Goal: Task Accomplishment & Management: Use online tool/utility

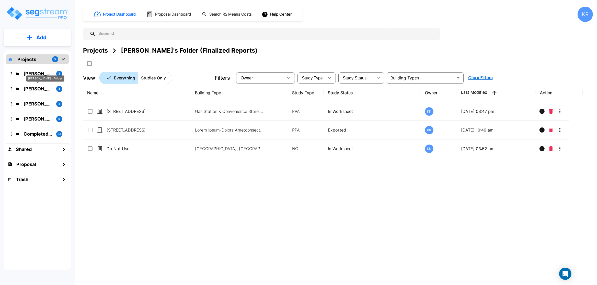
click at [42, 90] on p "[PERSON_NAME]'s Folder" at bounding box center [38, 88] width 29 height 7
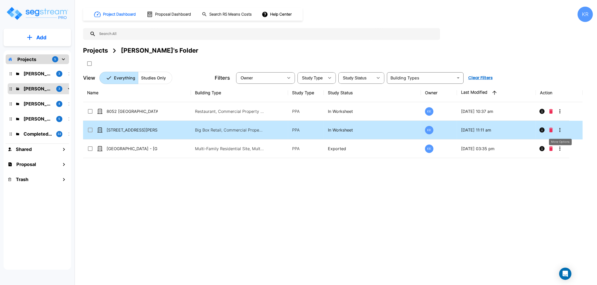
click at [560, 133] on icon "More-Options" at bounding box center [560, 130] width 6 height 6
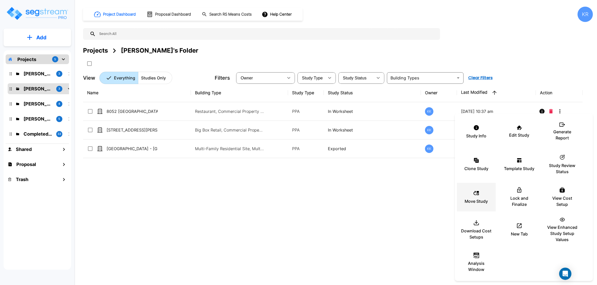
click at [471, 199] on p "Move Study" at bounding box center [476, 201] width 23 height 6
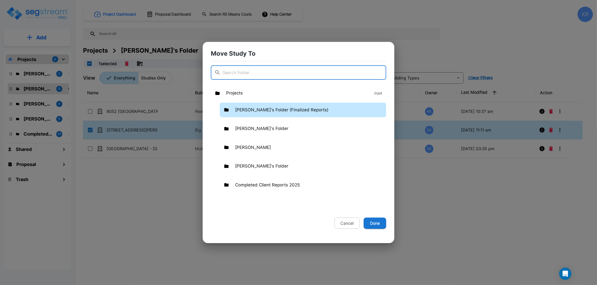
click at [275, 112] on p "[PERSON_NAME]'s Folder (Finalized Reports)" at bounding box center [281, 110] width 93 height 7
click at [376, 224] on button "Done" at bounding box center [375, 223] width 22 height 11
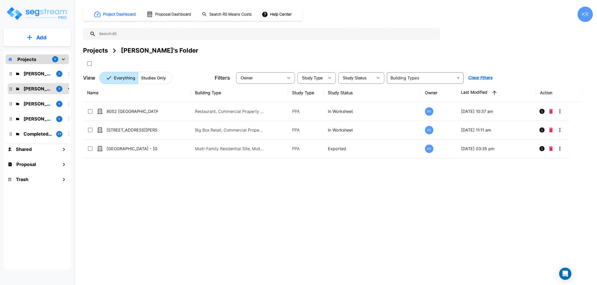
checkbox input "false"
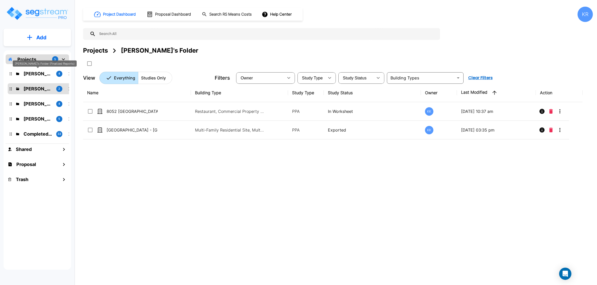
click at [47, 74] on p "[PERSON_NAME]'s Folder (Finalized Reports)" at bounding box center [38, 73] width 29 height 7
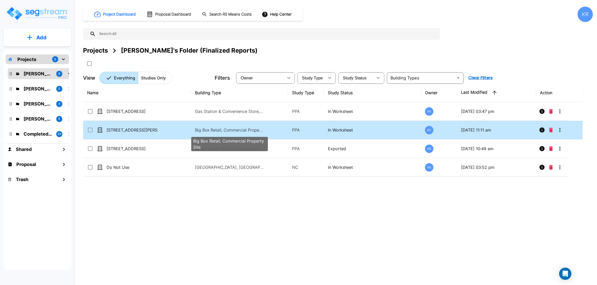
click at [203, 130] on p "Big Box Retail, Commercial Property Site" at bounding box center [229, 130] width 69 height 6
checkbox input "true"
click at [203, 130] on p "Big Box Retail, Commercial Property Site" at bounding box center [229, 130] width 69 height 6
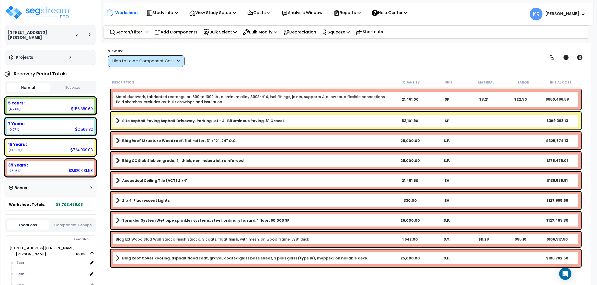
click at [127, 64] on div "High to Low - Component Cost" at bounding box center [143, 61] width 63 height 6
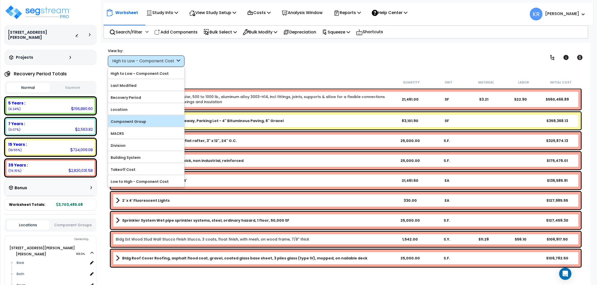
click at [128, 124] on label "Component Group" at bounding box center [146, 122] width 76 height 8
click at [0, 0] on input "Component Group" at bounding box center [0, 0] width 0 height 0
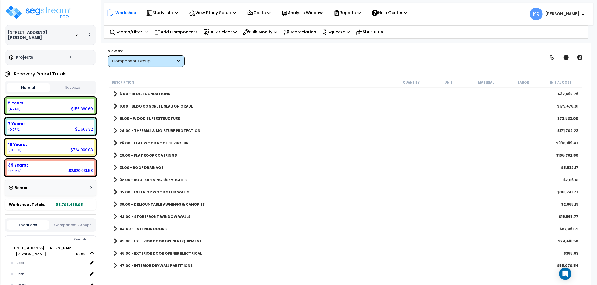
click at [152, 91] on link "6.00 - BLDG FOUNDATIONS" at bounding box center [141, 93] width 57 height 7
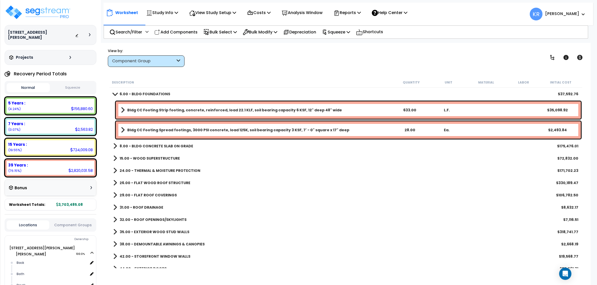
click at [152, 91] on link "6.00 - BLDG FOUNDATIONS" at bounding box center [141, 93] width 57 height 7
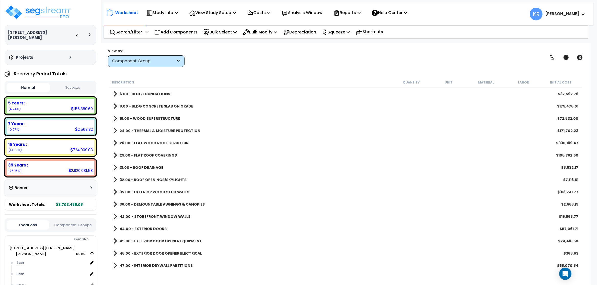
click at [152, 105] on b "8.00 - BLDG CONCRETE SLAB ON GRADE" at bounding box center [157, 106] width 74 height 5
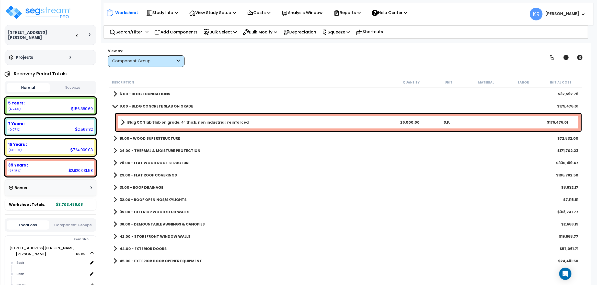
click at [152, 105] on b "8.00 - BLDG CONCRETE SLAB ON GRADE" at bounding box center [157, 106] width 74 height 5
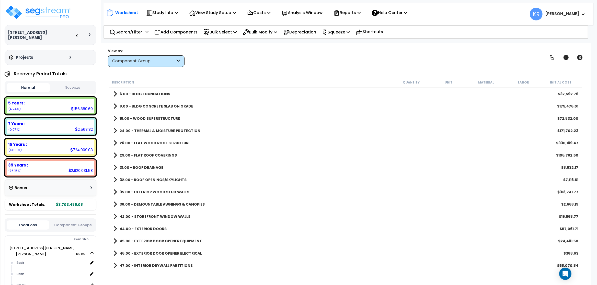
click at [154, 118] on b "15.00 - WOOD SUPERSTRUCTURE" at bounding box center [150, 118] width 60 height 5
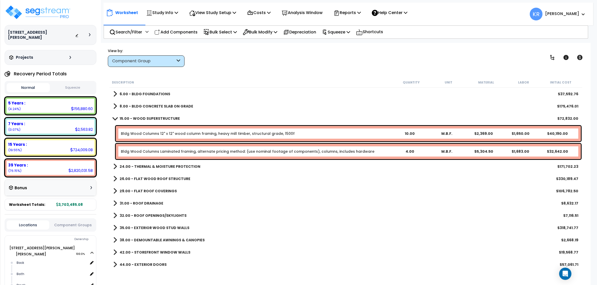
click at [154, 118] on b "15.00 - WOOD SUPERSTRUCTURE" at bounding box center [150, 118] width 60 height 5
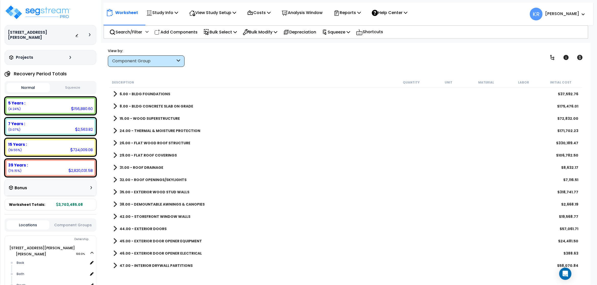
click at [154, 118] on b "15.00 - WOOD SUPERSTRUCTURE" at bounding box center [150, 118] width 60 height 5
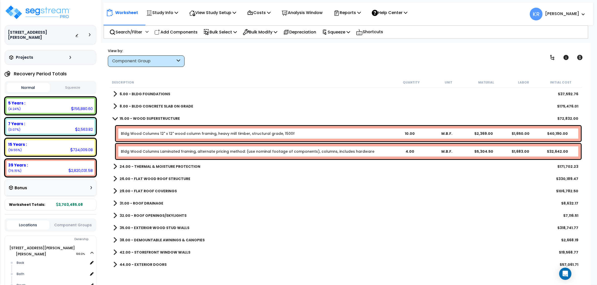
click at [154, 118] on b "15.00 - WOOD SUPERSTRUCTURE" at bounding box center [150, 118] width 60 height 5
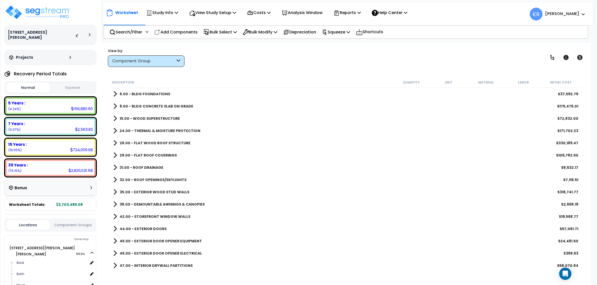
click at [154, 132] on b "24.00 - THERMAL & MOISTURE PROTECTION" at bounding box center [160, 130] width 81 height 5
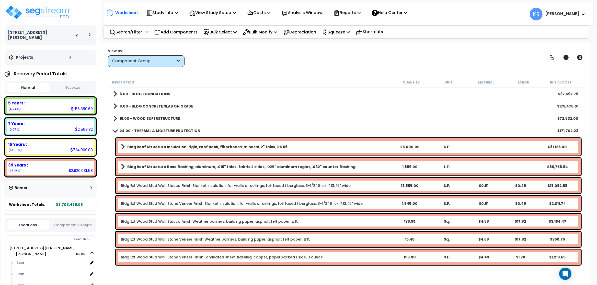
click at [154, 132] on b "24.00 - THERMAL & MOISTURE PROTECTION" at bounding box center [160, 130] width 81 height 5
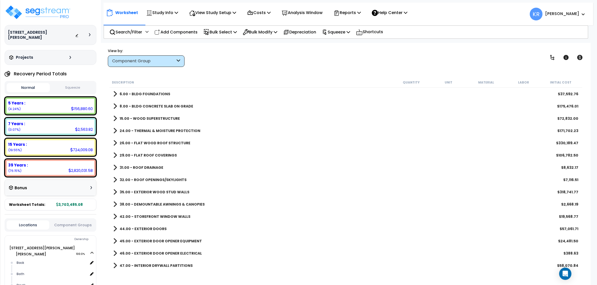
click at [155, 145] on b "26.00 - FLAT WOOD ROOF STRUCTURE" at bounding box center [155, 143] width 71 height 5
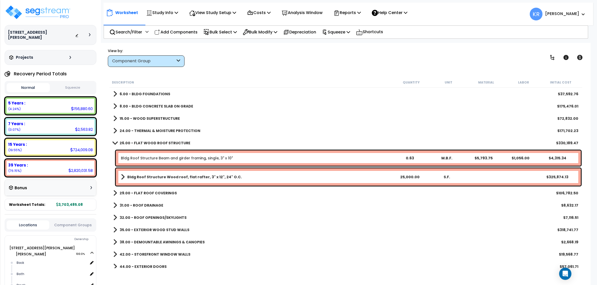
click at [155, 145] on b "26.00 - FLAT WOOD ROOF STRUCTURE" at bounding box center [155, 143] width 71 height 5
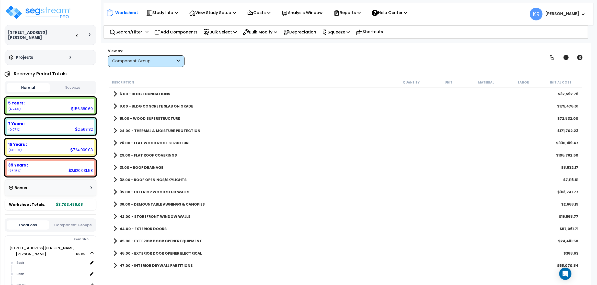
click at [153, 154] on b "29.00 - FLAT ROOF COVERINGS" at bounding box center [148, 155] width 57 height 5
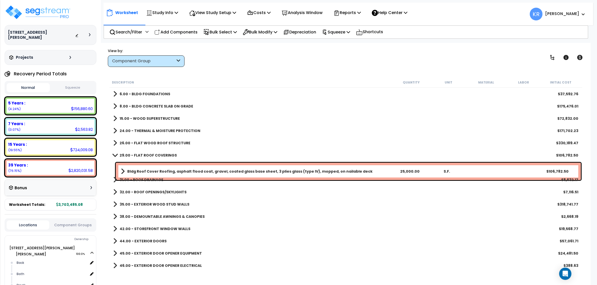
click at [145, 159] on link "29.00 - FLAT ROOF COVERINGS" at bounding box center [145, 155] width 64 height 7
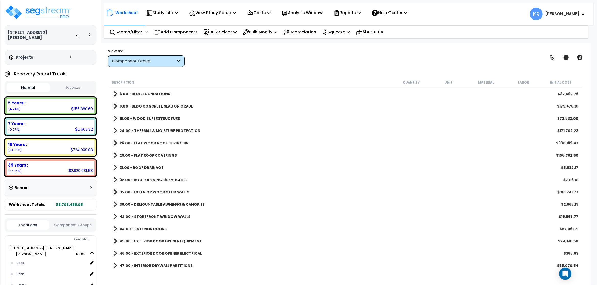
click at [143, 167] on b "31.00 - ROOF DRAINAGE" at bounding box center [142, 167] width 44 height 5
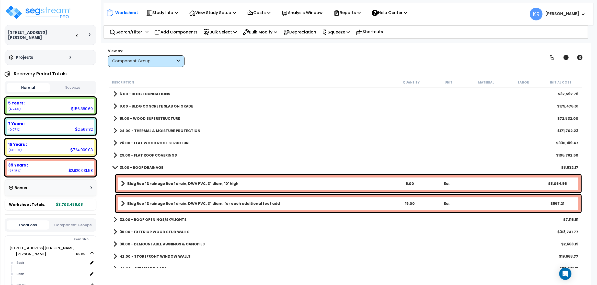
click at [143, 167] on b "31.00 - ROOF DRAINAGE" at bounding box center [142, 167] width 44 height 5
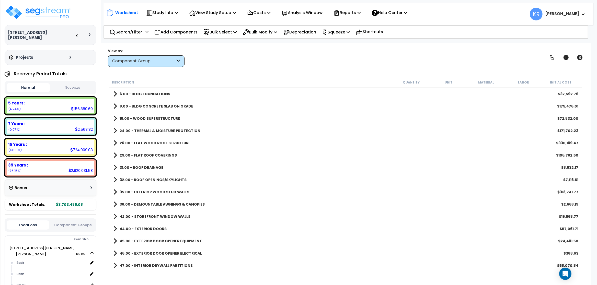
click at [141, 180] on b "32.00 - ROOF OPENINGS/SKYLIGHTS" at bounding box center [153, 179] width 67 height 5
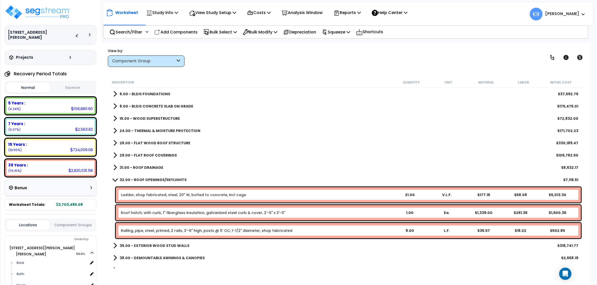
click at [141, 180] on b "32.00 - ROOF OPENINGS/SKYLIGHTS" at bounding box center [153, 179] width 67 height 5
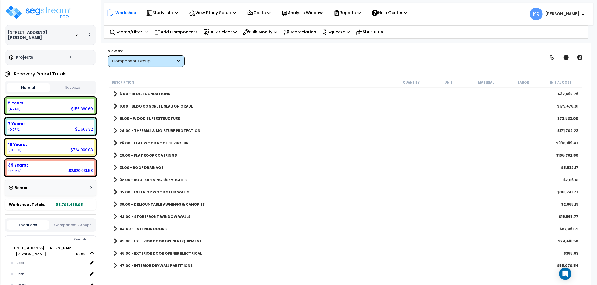
click at [139, 191] on b "35.00 - EXTERIOR WOOD STUD WALLS" at bounding box center [155, 192] width 70 height 5
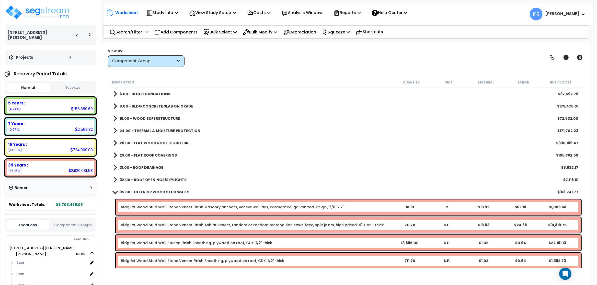
click at [152, 129] on b "24.00 - THERMAL & MOISTURE PROTECTION" at bounding box center [160, 130] width 81 height 5
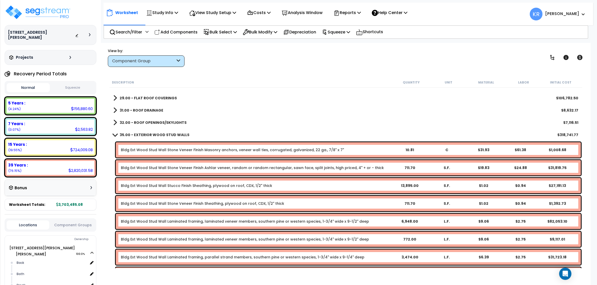
scroll to position [172, 0]
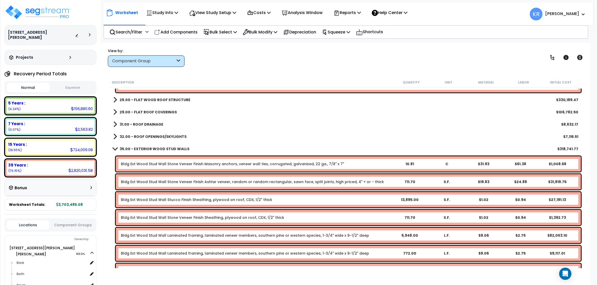
click at [143, 149] on b "35.00 - EXTERIOR WOOD STUD WALLS" at bounding box center [155, 148] width 70 height 5
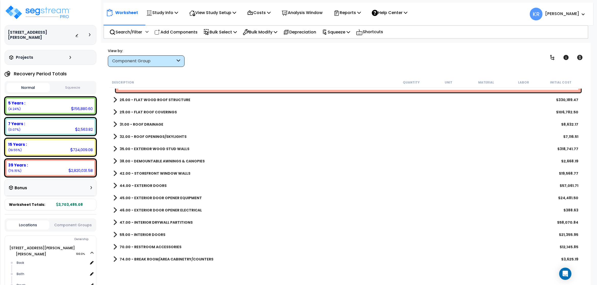
click at [144, 160] on b "38.00 - DEMOUNTABLE AWNINGS & CANOPIES" at bounding box center [162, 161] width 85 height 5
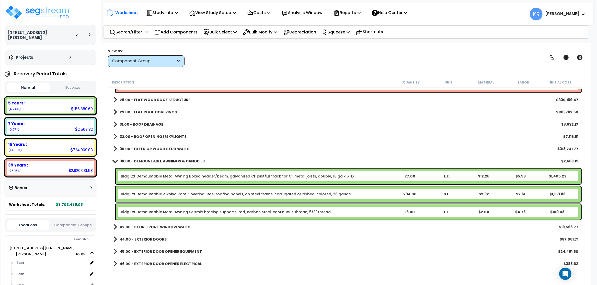
click at [143, 160] on b "38.00 - DEMOUNTABLE AWNINGS & CANOPIES" at bounding box center [162, 161] width 85 height 5
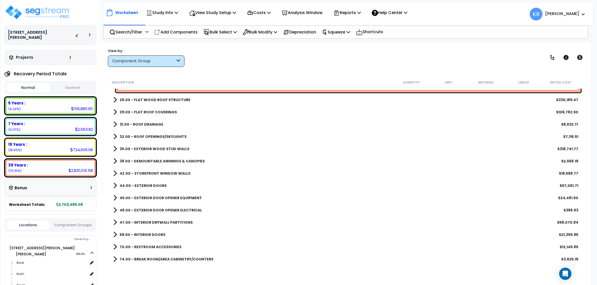
click at [132, 162] on b "38.00 - DEMOUNTABLE AWNINGS & CANOPIES" at bounding box center [162, 161] width 85 height 5
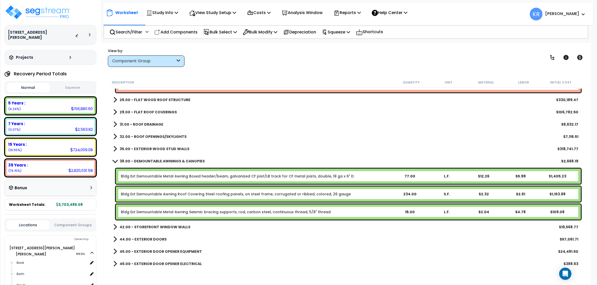
click at [161, 178] on link "Bldg Ext Demountable Metal Awning Boxed header/beam, galvanized CF joist/LB tra…" at bounding box center [237, 176] width 233 height 5
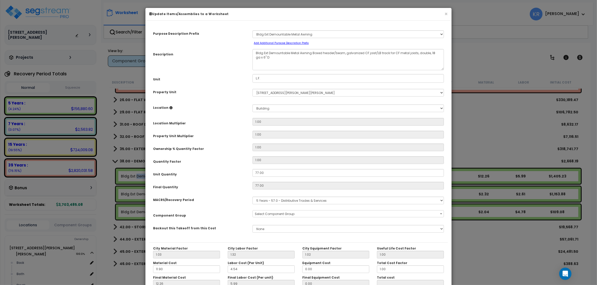
select select "56864"
click at [445, 14] on button "×" at bounding box center [445, 13] width 3 height 5
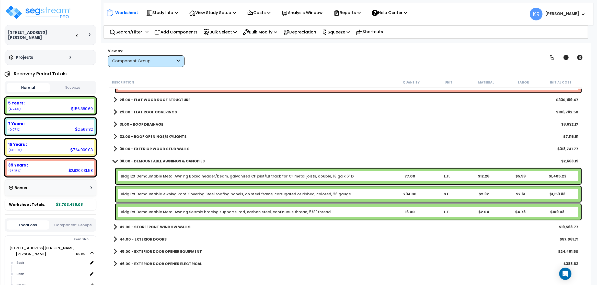
click at [161, 160] on b "38.00 - DEMOUNTABLE AWNINGS & CANOPIES" at bounding box center [162, 161] width 85 height 5
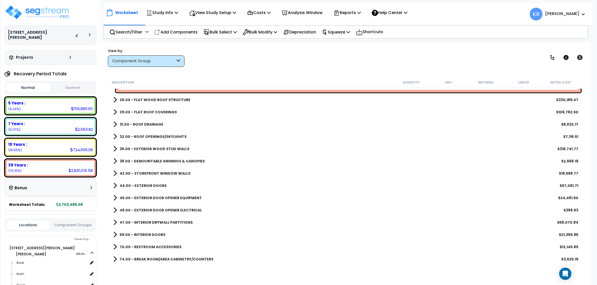
click at [158, 174] on b "42.00 - STOREFRONT WINDOW WALLS" at bounding box center [155, 173] width 71 height 5
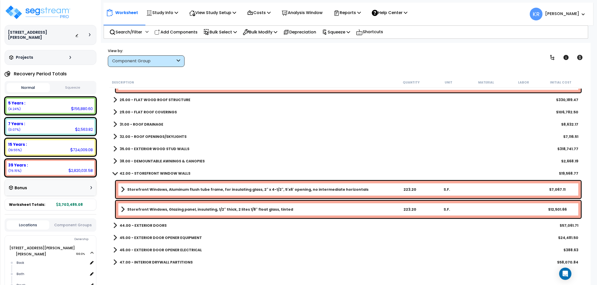
click at [158, 174] on b "42.00 - STOREFRONT WINDOW WALLS" at bounding box center [155, 173] width 71 height 5
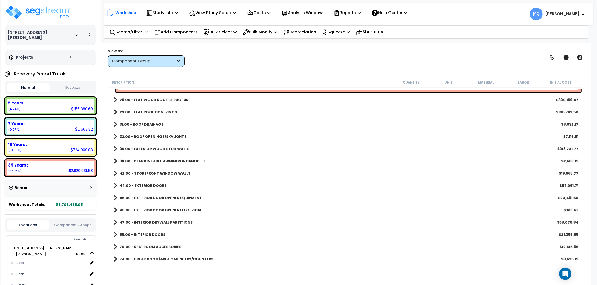
click at [152, 185] on b "44.00 - EXTERIOR DOORS" at bounding box center [143, 185] width 47 height 5
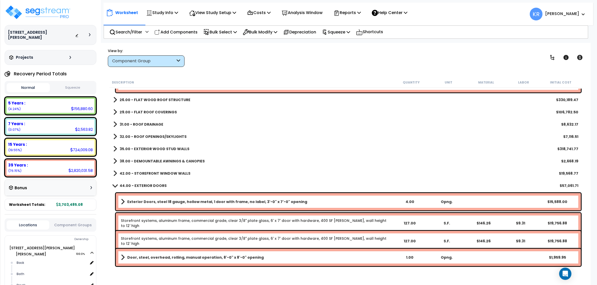
click at [152, 185] on b "44.00 - EXTERIOR DOORS" at bounding box center [143, 185] width 47 height 5
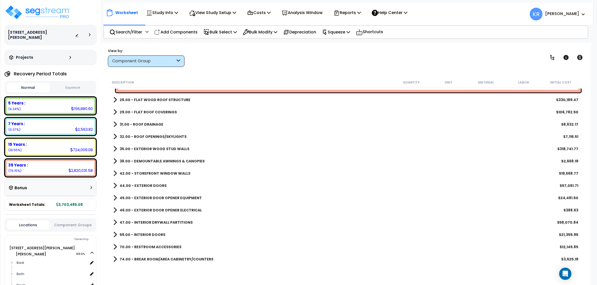
click at [149, 198] on b "45.00 - EXTERIOR DOOR OPENER EQUIPMENT" at bounding box center [161, 197] width 82 height 5
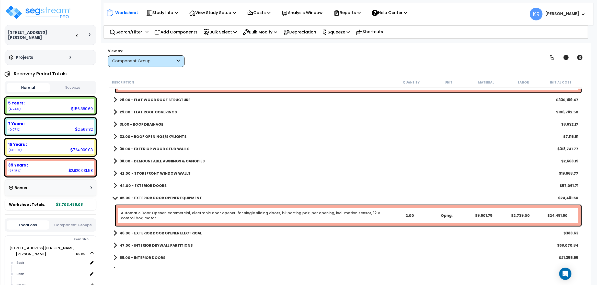
click at [149, 198] on b "45.00 - EXTERIOR DOOR OPENER EQUIPMENT" at bounding box center [161, 197] width 82 height 5
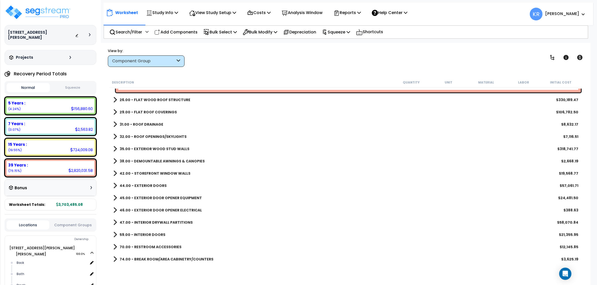
click at [146, 212] on b "46.00 - EXTERIOR DOOR OPENER ELECTRICAL" at bounding box center [161, 210] width 82 height 5
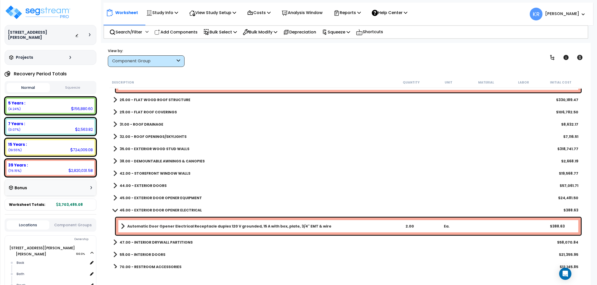
click at [146, 212] on b "46.00 - EXTERIOR DOOR OPENER ELECTRICAL" at bounding box center [161, 210] width 82 height 5
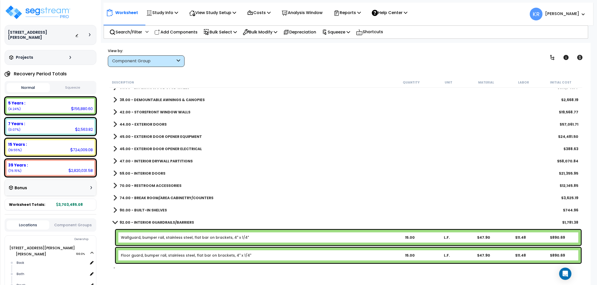
scroll to position [249, 0]
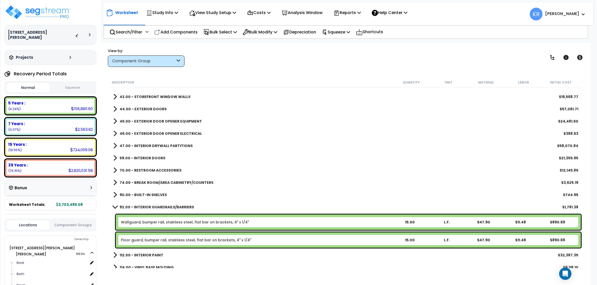
click at [154, 172] on b "70.00 - RESTROOM ACCESSORIES" at bounding box center [151, 170] width 62 height 5
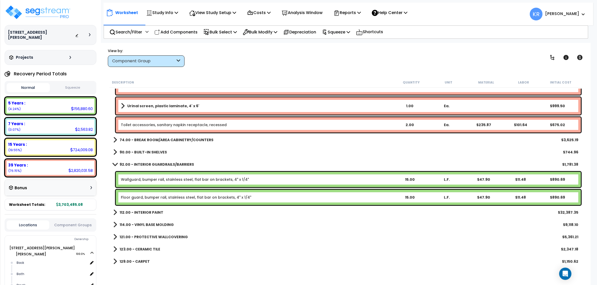
scroll to position [494, 0]
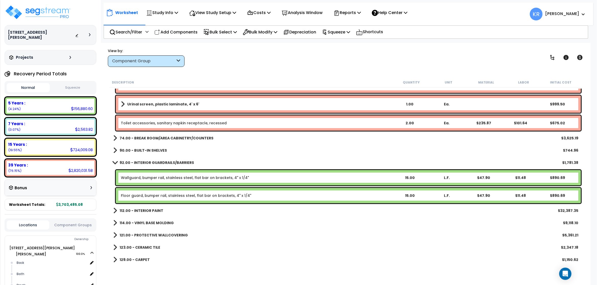
click at [172, 137] on b "74.00 - BREAK ROOM/AREA CABINETRY/COUNTERS" at bounding box center [167, 138] width 94 height 5
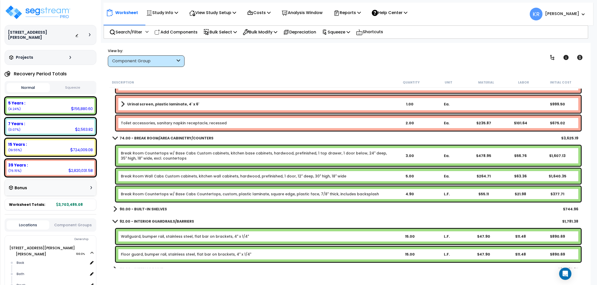
click at [176, 174] on link "Break Room Wall Cabs Custom cabinets, kitchen wall cabinets, hardwood, prefinis…" at bounding box center [233, 176] width 225 height 5
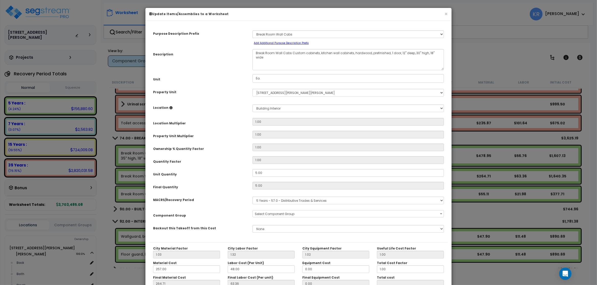
select select "56895"
select select
drag, startPoint x: 293, startPoint y: 54, endPoint x: 230, endPoint y: 52, distance: 62.6
click at [252, 52] on textarea "Break Room Wall Cabs Custom cabinets, kitchen wall cabinets, hardwood, prefinis…" at bounding box center [347, 59] width 191 height 21
type textarea "Custom cabinets, kitchen wall cabinets, hardwood, prefinished, 1 door, 12" deep…"
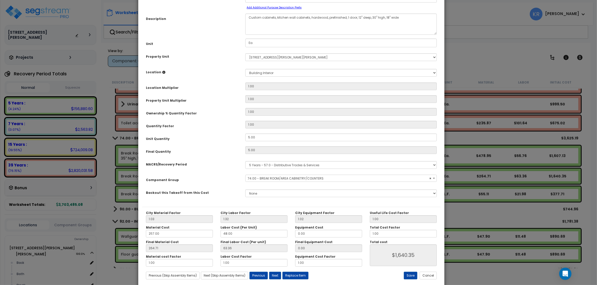
drag, startPoint x: 412, startPoint y: 18, endPoint x: 405, endPoint y: -18, distance: 36.2
click at [410, 278] on button "Save" at bounding box center [411, 276] width 14 height 8
type input "1640.35"
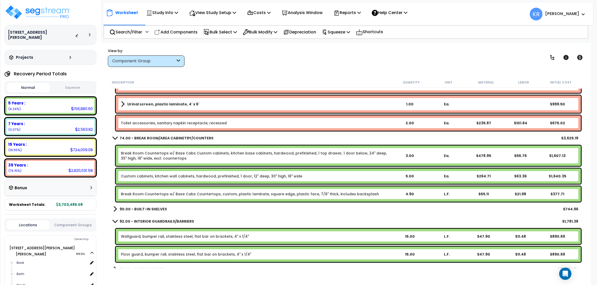
click at [236, 155] on link "Break Room Countertops w/ Base Cabs Custom cabinets, kitchen base cabinets, har…" at bounding box center [256, 156] width 270 height 10
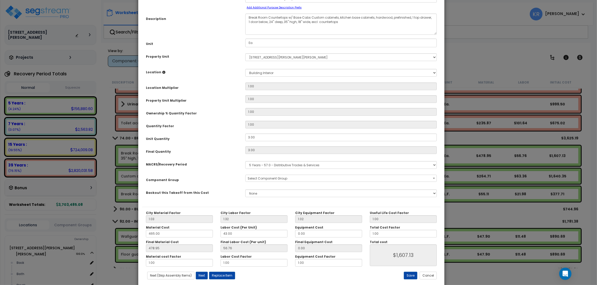
select select "56895"
drag, startPoint x: 302, startPoint y: 19, endPoint x: 313, endPoint y: 18, distance: 11.0
click at [313, 18] on textarea "Break Room Countertops w/ Base Cabs Custom cabinets, kitchen base cabinets, har…" at bounding box center [340, 24] width 191 height 21
type textarea "Break Room Countertops w/ Base custom cabinets, kitchen base cabinets, hardwood…"
click at [409, 279] on button "Save" at bounding box center [411, 276] width 14 height 8
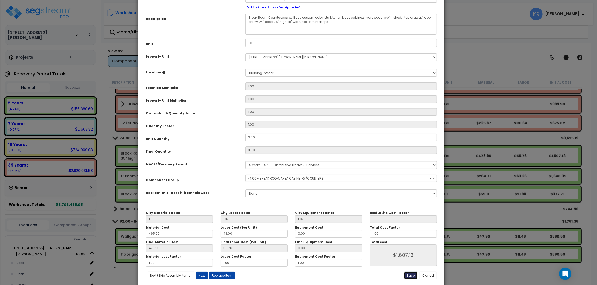
type input "1607.13"
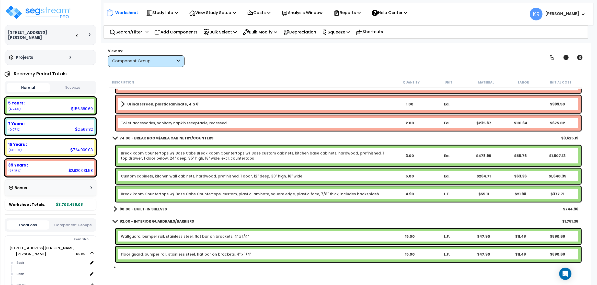
click at [129, 139] on b "74.00 - BREAK ROOM/AREA CABINETRY/COUNTERS" at bounding box center [167, 138] width 94 height 5
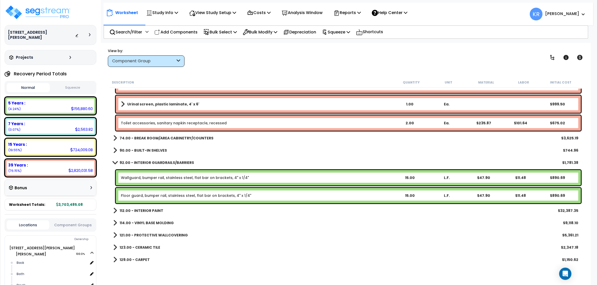
click at [130, 163] on b "92.00 - INTERIOR GUARDRAILS/BARRIERS" at bounding box center [157, 162] width 74 height 5
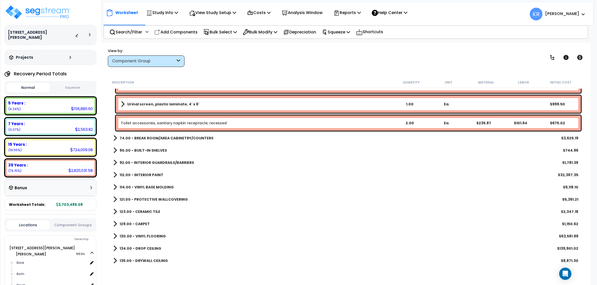
click at [132, 176] on b "112.00 - INTERIOR PAINT" at bounding box center [142, 174] width 44 height 5
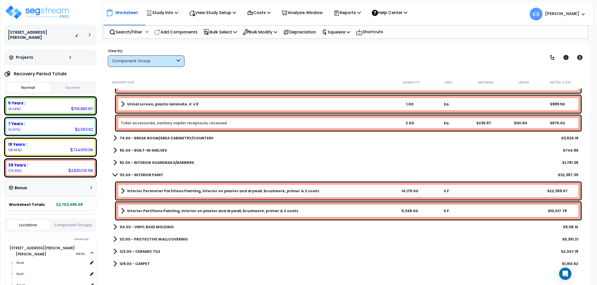
click at [123, 189] on span at bounding box center [123, 191] width 4 height 7
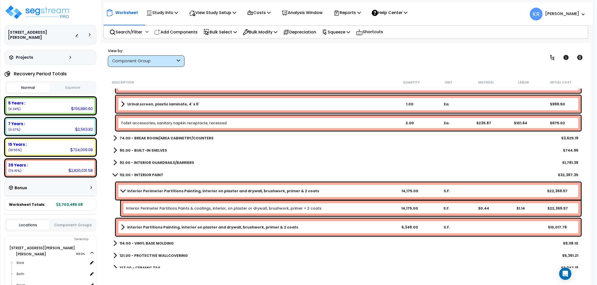
click at [123, 189] on span at bounding box center [122, 191] width 7 height 4
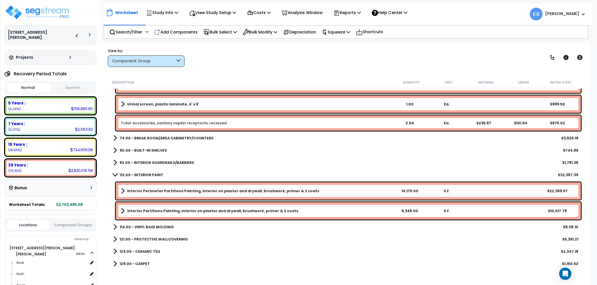
click at [132, 176] on b "112.00 - INTERIOR PAINT" at bounding box center [142, 174] width 44 height 5
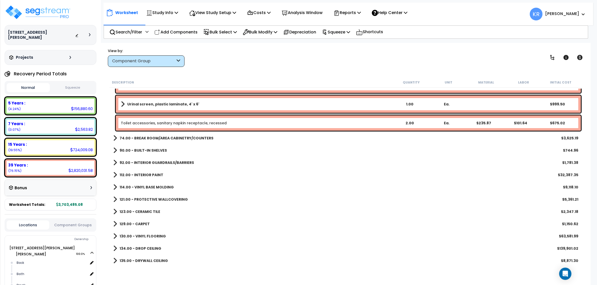
click at [132, 185] on link "114.00 - VINYL BASE MOLDING" at bounding box center [143, 187] width 61 height 7
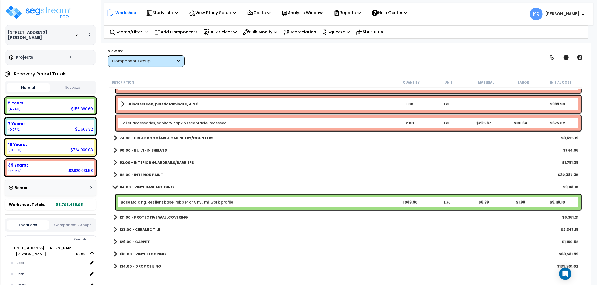
click at [132, 185] on link "114.00 - VINYL BASE MOLDING" at bounding box center [143, 187] width 61 height 7
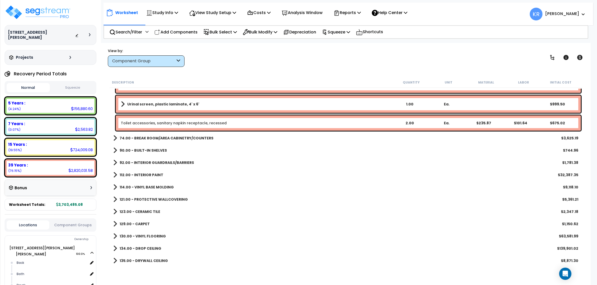
click at [133, 200] on b "121.00 - PROTECTIVE WALLCOVERING" at bounding box center [154, 199] width 68 height 5
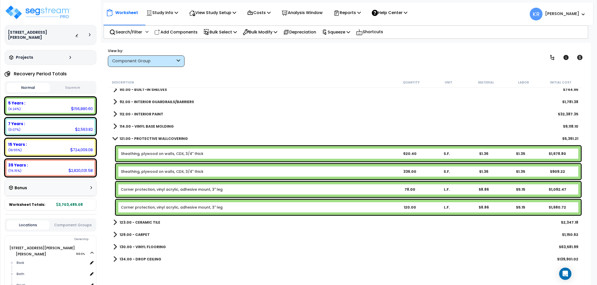
scroll to position [556, 0]
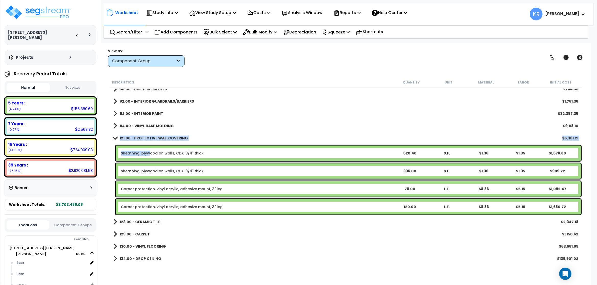
click at [149, 151] on link "Sheathing, plywood on walls, CDX, 3/4" thick" at bounding box center [162, 153] width 83 height 5
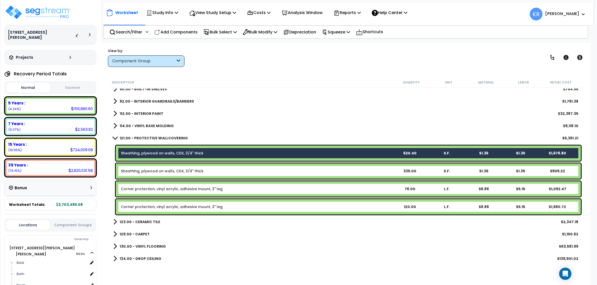
click at [260, 90] on div "90.00 - BUILT-IN SHELVES $744.96" at bounding box center [346, 89] width 470 height 12
click at [119, 135] on link "121.00 - PROTECTIVE WALLCOVERING" at bounding box center [150, 138] width 75 height 7
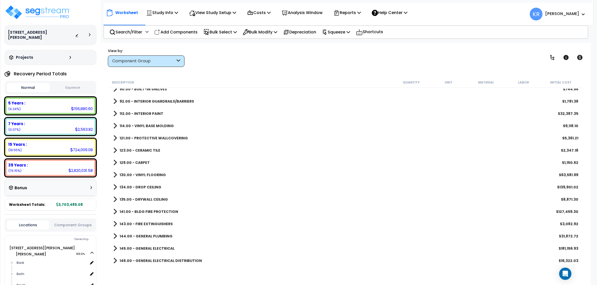
click at [125, 147] on link "123.00 - CERAMIC TILE" at bounding box center [136, 150] width 47 height 7
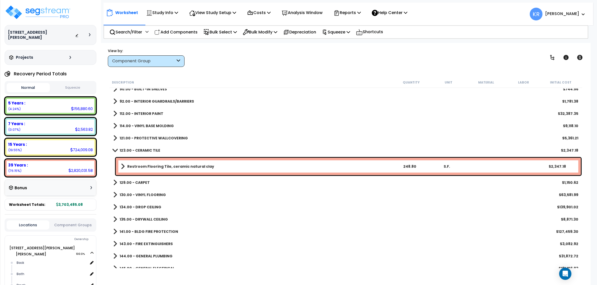
click at [125, 147] on link "123.00 - CERAMIC TILE" at bounding box center [136, 150] width 47 height 7
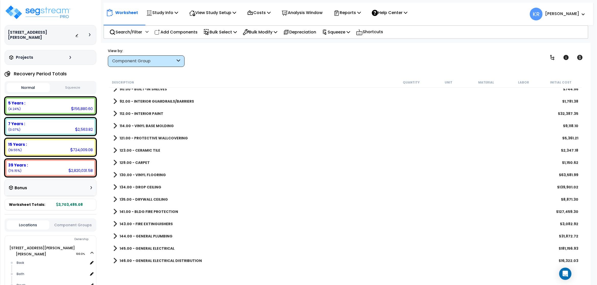
click at [129, 163] on b "129.00 - CARPET" at bounding box center [135, 162] width 30 height 5
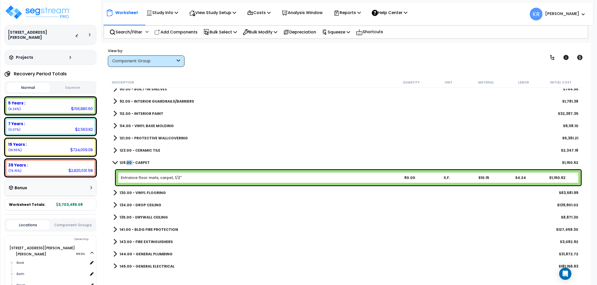
click at [129, 163] on b "129.00 - CARPET" at bounding box center [135, 162] width 30 height 5
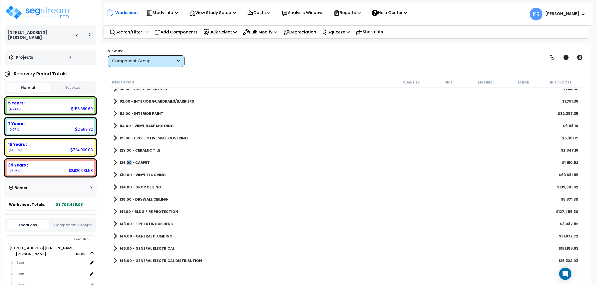
click at [129, 163] on b "129.00 - CARPET" at bounding box center [135, 162] width 30 height 5
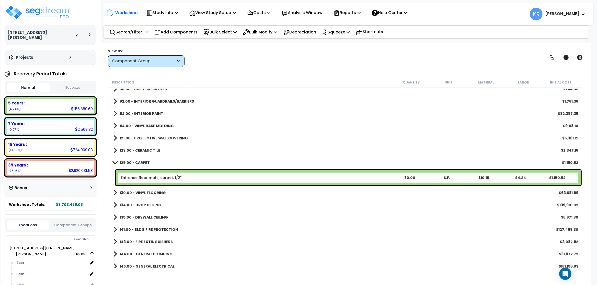
click at [129, 163] on b "129.00 - CARPET" at bounding box center [135, 162] width 30 height 5
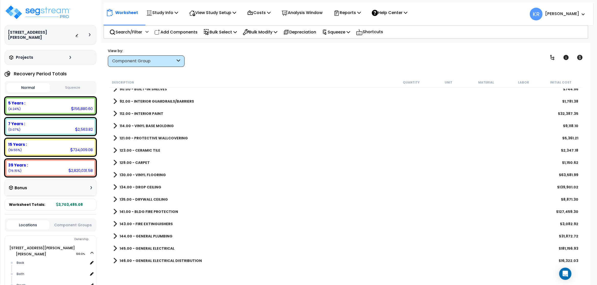
click at [129, 163] on b "129.00 - CARPET" at bounding box center [135, 162] width 30 height 5
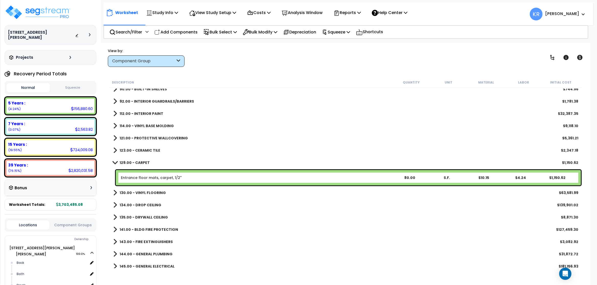
click at [143, 179] on link "Entrance floor mats, carpet, 1/2"" at bounding box center [151, 177] width 61 height 5
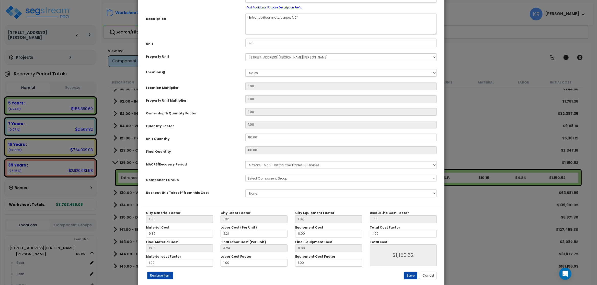
select select "56944"
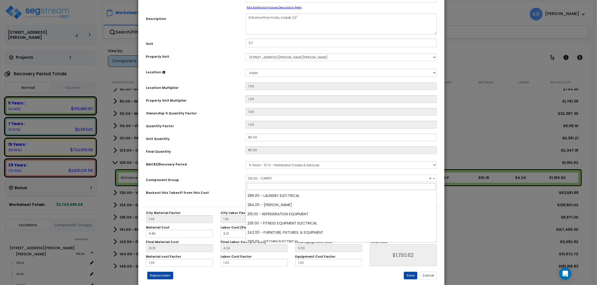
click at [255, 178] on span "× 129.00 - CARPET" at bounding box center [341, 178] width 191 height 7
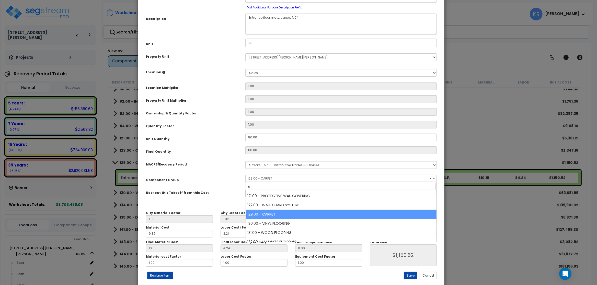
scroll to position [0, 0]
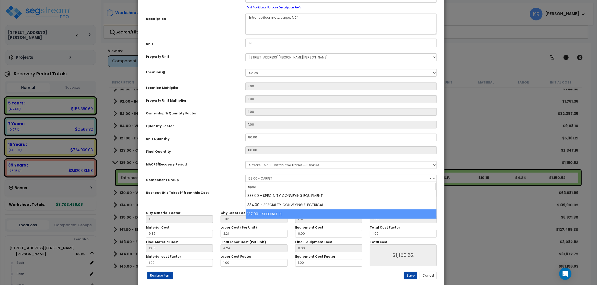
type input "speci"
select select "57255"
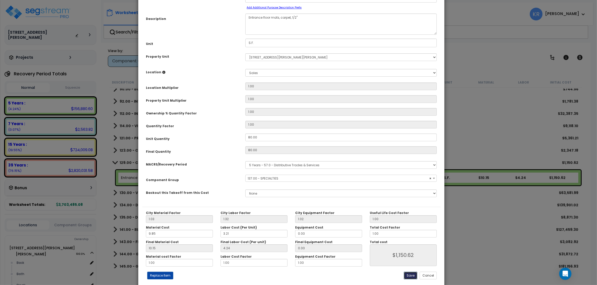
click at [410, 275] on button "Save" at bounding box center [411, 276] width 14 height 8
type input "1150.62"
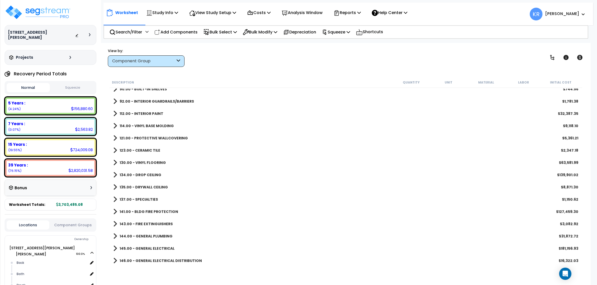
click at [140, 162] on b "130.00 - VINYL FLOORING" at bounding box center [143, 162] width 46 height 5
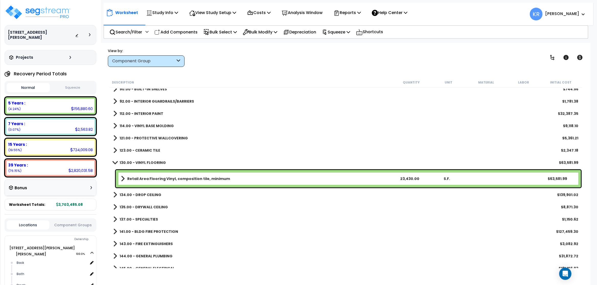
click at [140, 162] on b "130.00 - VINYL FLOORING" at bounding box center [143, 162] width 46 height 5
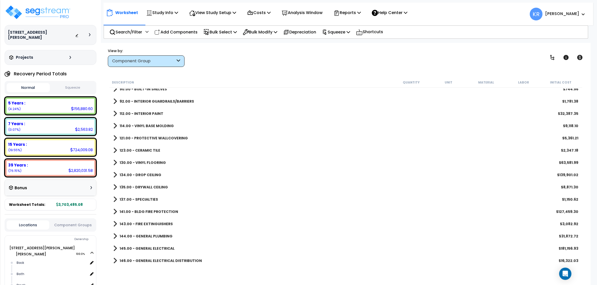
click at [144, 174] on b "134.00 - DROP CEILING" at bounding box center [141, 174] width 42 height 5
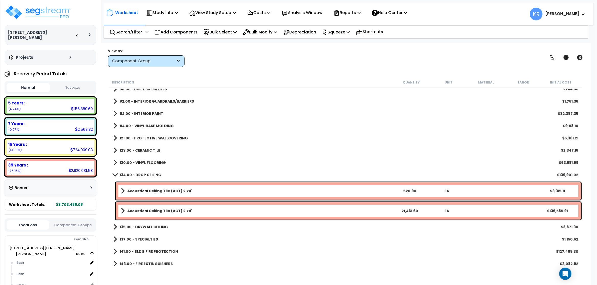
click at [144, 174] on b "134.00 - DROP CEILING" at bounding box center [141, 174] width 42 height 5
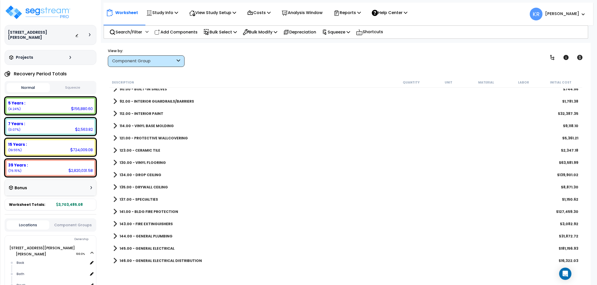
click at [143, 185] on b "135.00 - DRYWALL CEILING" at bounding box center [144, 187] width 48 height 5
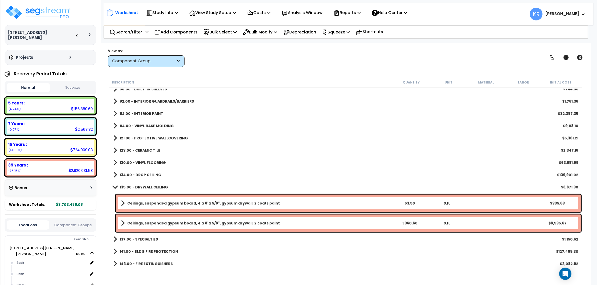
click at [143, 185] on b "135.00 - DRYWALL CEILING" at bounding box center [144, 187] width 48 height 5
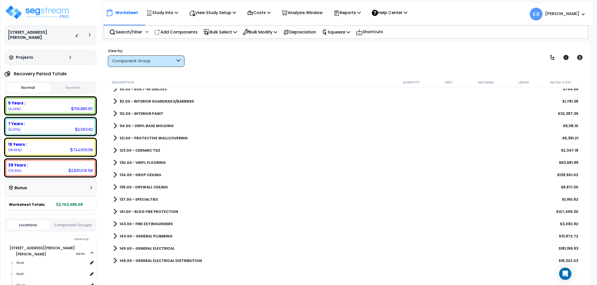
click at [143, 200] on b "137.00 - SPECIALTIES" at bounding box center [139, 199] width 38 height 5
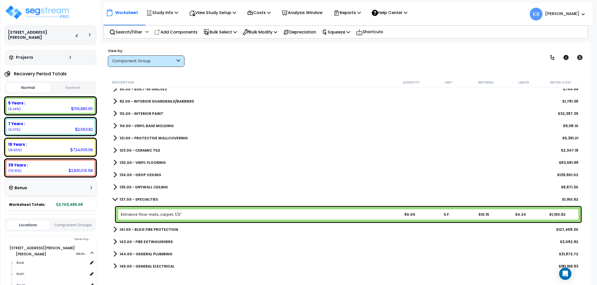
click at [143, 200] on b "137.00 - SPECIALTIES" at bounding box center [139, 199] width 38 height 5
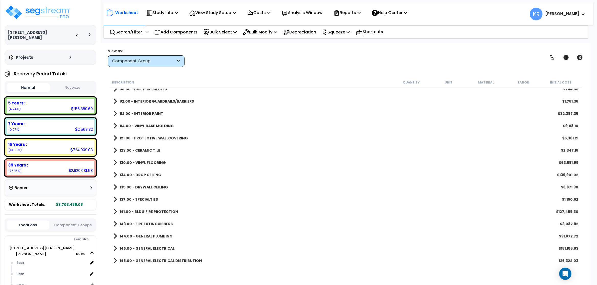
click at [143, 211] on b "141.00 - BLDG FIRE PROTECTION" at bounding box center [149, 211] width 59 height 5
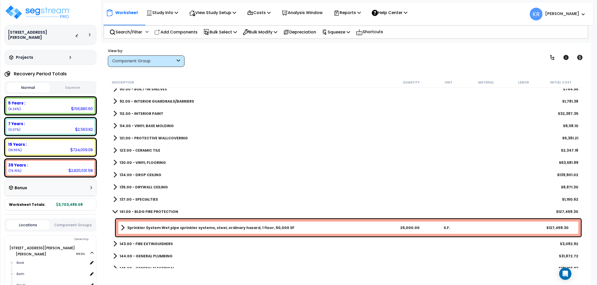
click at [143, 211] on b "141.00 - BLDG FIRE PROTECTION" at bounding box center [149, 211] width 59 height 5
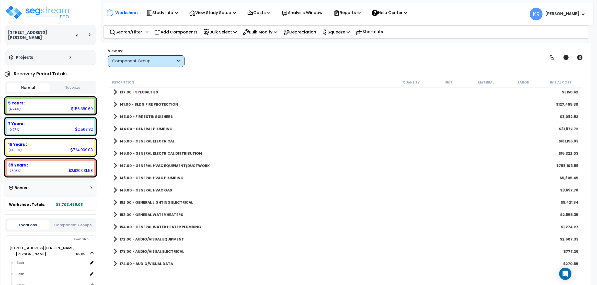
scroll to position [678, 0]
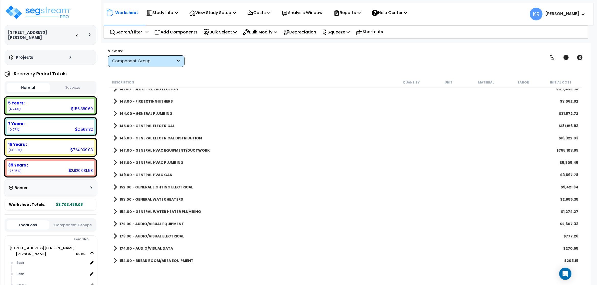
click at [198, 159] on div "148.00 - GENERAL HVAC PLUMBING $5,805.45" at bounding box center [346, 163] width 470 height 12
click at [146, 113] on b "144.00 - GENERAL PLUMBING" at bounding box center [146, 113] width 53 height 5
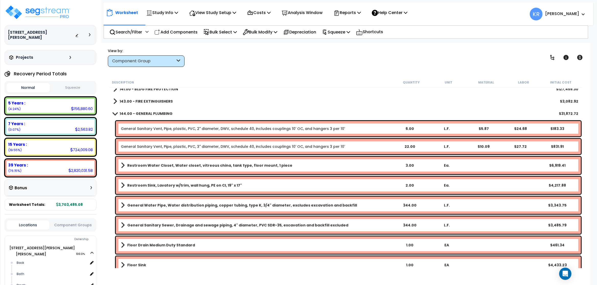
scroll to position [663, 0]
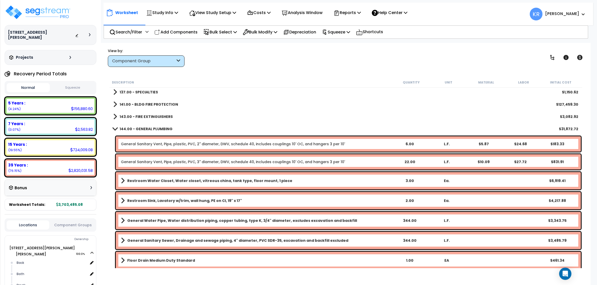
click at [148, 126] on link "144.00 - GENERAL PLUMBING" at bounding box center [142, 128] width 59 height 7
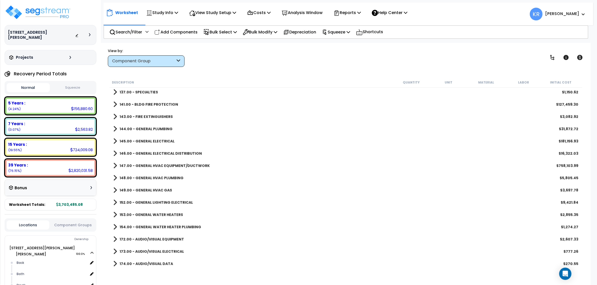
click at [146, 142] on b "145.00 - GENERAL ELECTRICAL" at bounding box center [147, 141] width 55 height 5
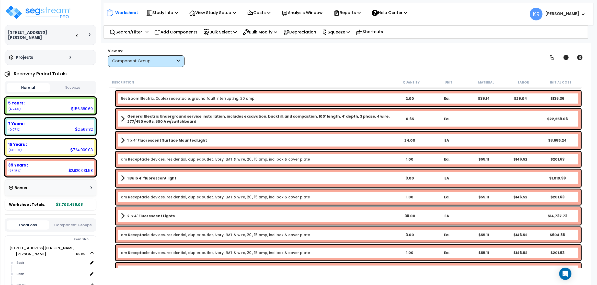
scroll to position [755, 0]
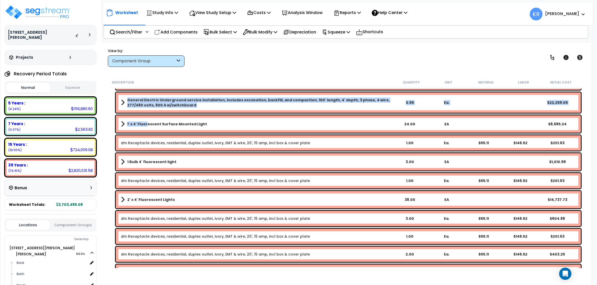
click at [146, 121] on link "1' x 4' Fluorescent Surface Mounted Light" at bounding box center [256, 124] width 270 height 7
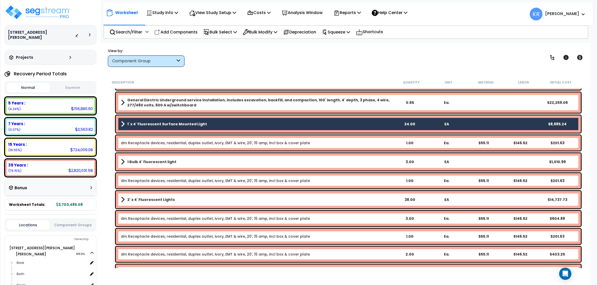
click at [146, 160] on b "1 Bulb 4' fluorescent light" at bounding box center [151, 161] width 49 height 5
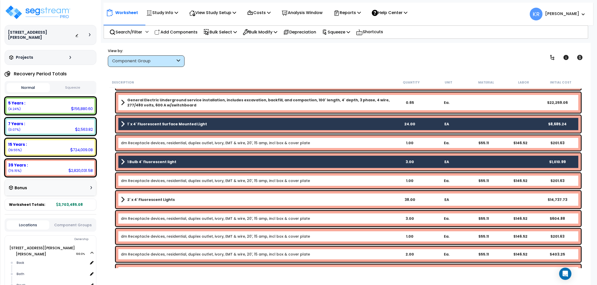
click at [146, 201] on b "2' x 4' Fluorescent Lights" at bounding box center [151, 199] width 48 height 5
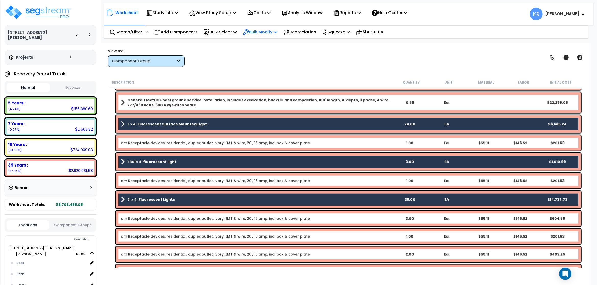
click at [260, 31] on p "Bulk Modify" at bounding box center [260, 32] width 34 height 7
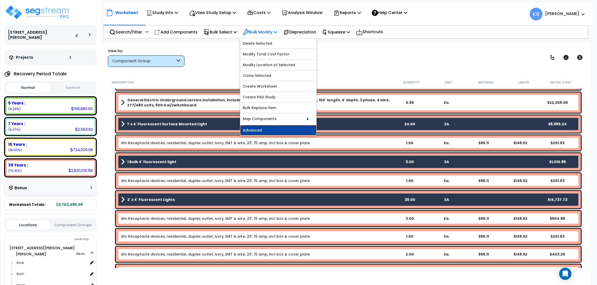
click at [264, 129] on link "Advanced" at bounding box center [278, 130] width 76 height 10
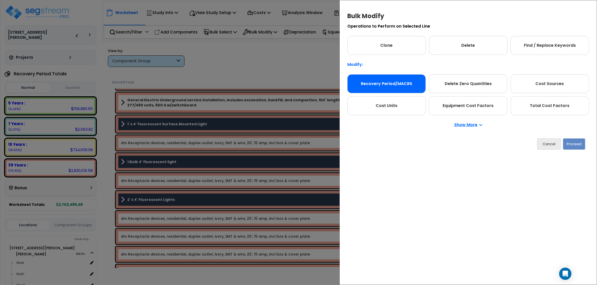
click at [399, 89] on div "Recovery Period/MACRS" at bounding box center [386, 83] width 78 height 19
click at [576, 145] on button "Proceed" at bounding box center [574, 144] width 22 height 11
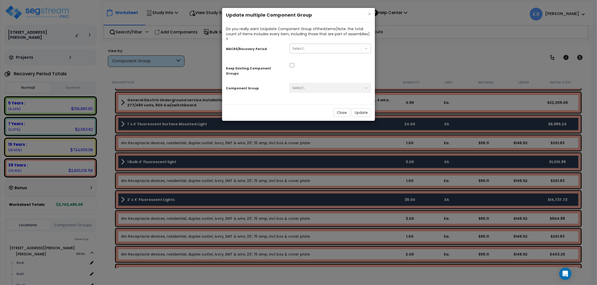
click at [322, 45] on div "Select..." at bounding box center [326, 48] width 72 height 8
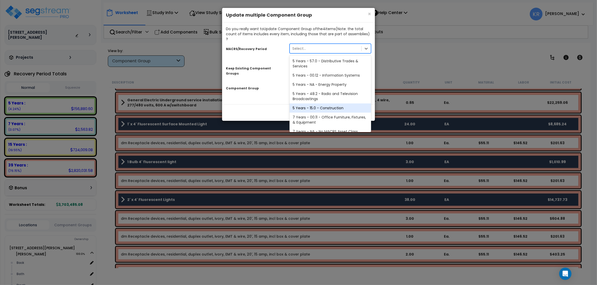
type input "3"
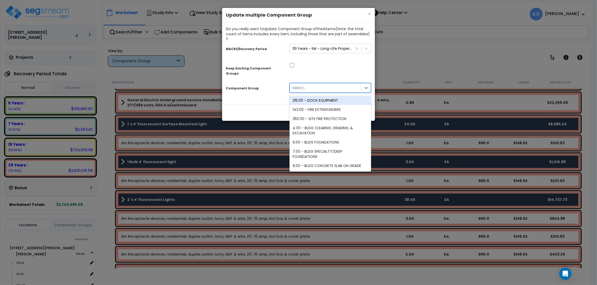
click at [296, 85] on div "Select..." at bounding box center [299, 87] width 14 height 5
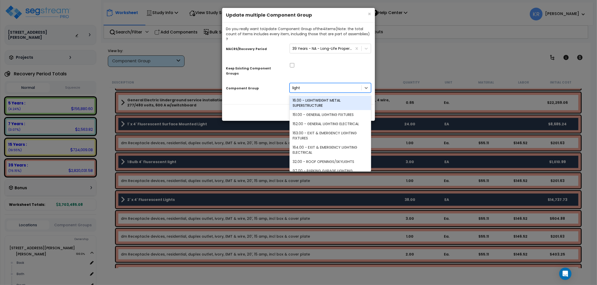
type input "lighti"
click at [315, 105] on div "152.00 - GENERAL LIGHTING ELECTRICAL" at bounding box center [331, 109] width 82 height 9
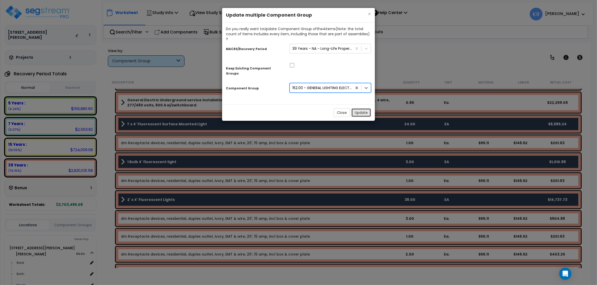
click at [357, 108] on button "Update" at bounding box center [361, 112] width 20 height 9
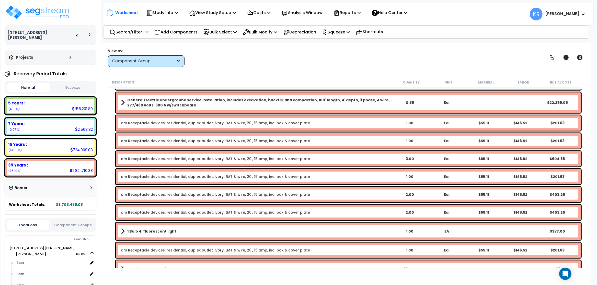
click at [587, 148] on div "Worksheet Study Info Study Setup Add Property Unit Template study Clone study KR" at bounding box center [346, 185] width 490 height 285
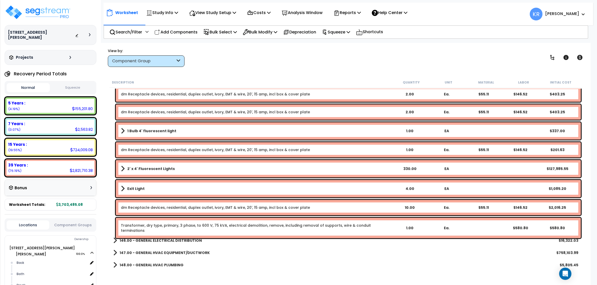
scroll to position [862, 0]
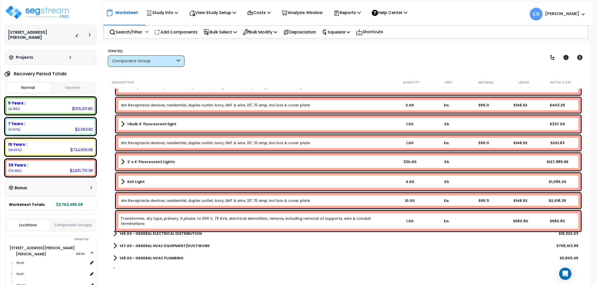
click at [219, 125] on link "1 Bulb 4' fluorescent light" at bounding box center [256, 124] width 270 height 7
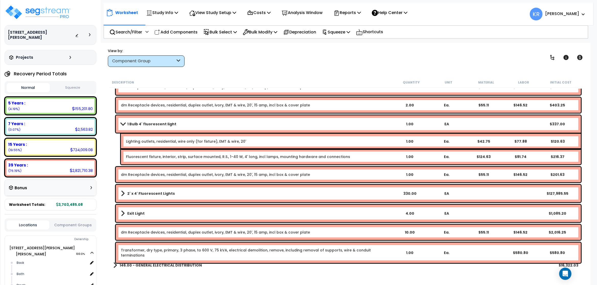
click at [219, 125] on link "1 Bulb 4' fluorescent light" at bounding box center [256, 124] width 270 height 7
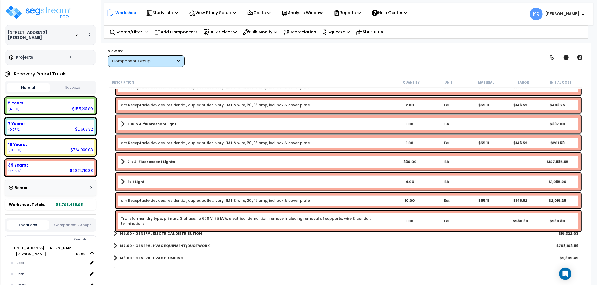
click at [219, 125] on link "1 Bulb 4' fluorescent light" at bounding box center [256, 124] width 270 height 7
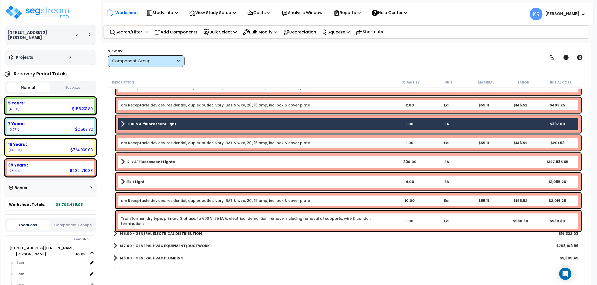
click at [186, 165] on link "2' x 4' Fluorescent Lights" at bounding box center [256, 161] width 270 height 7
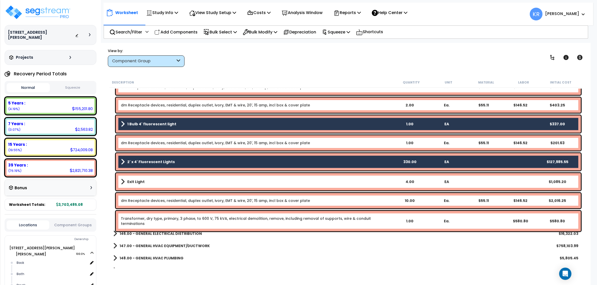
click at [179, 182] on link "Exit Light" at bounding box center [256, 181] width 270 height 7
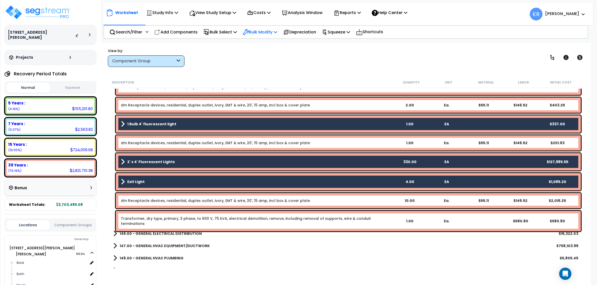
click at [270, 36] on div "Bulk Modify" at bounding box center [260, 32] width 34 height 12
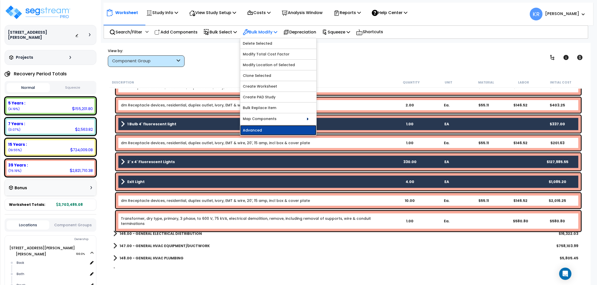
click at [283, 131] on link "Advanced" at bounding box center [278, 130] width 76 height 10
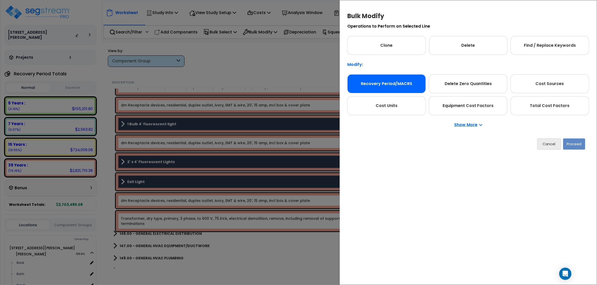
click at [390, 84] on div "Recovery Period/MACRS" at bounding box center [386, 83] width 78 height 19
click at [574, 146] on button "Proceed" at bounding box center [574, 144] width 22 height 11
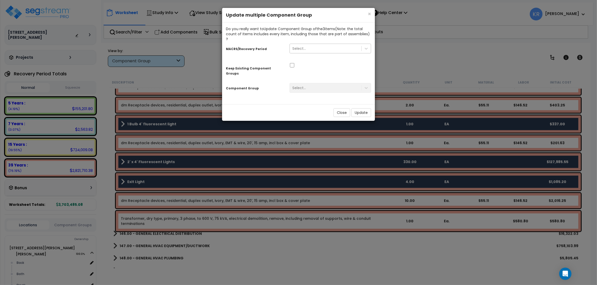
click at [334, 44] on div "Select..." at bounding box center [331, 49] width 82 height 10
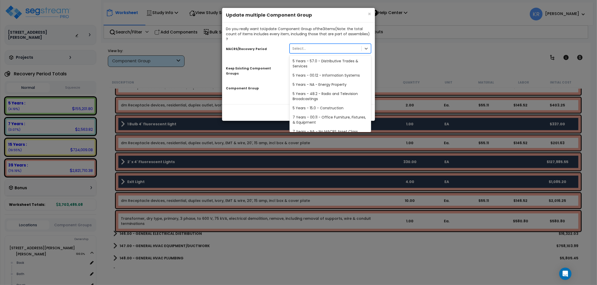
scroll to position [104, 0]
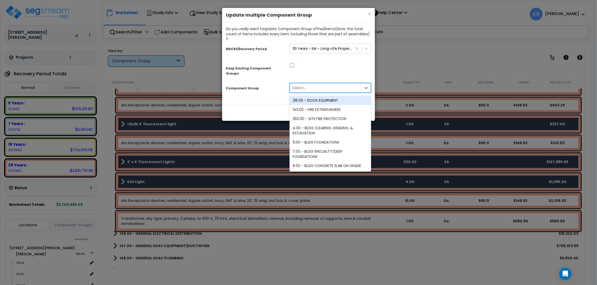
click at [322, 84] on div "Select..." at bounding box center [326, 88] width 72 height 8
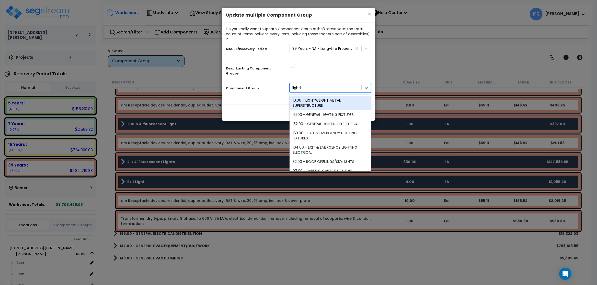
type input "lightin"
click at [342, 105] on div "152.00 - GENERAL LIGHTING ELECTRICAL" at bounding box center [331, 109] width 82 height 9
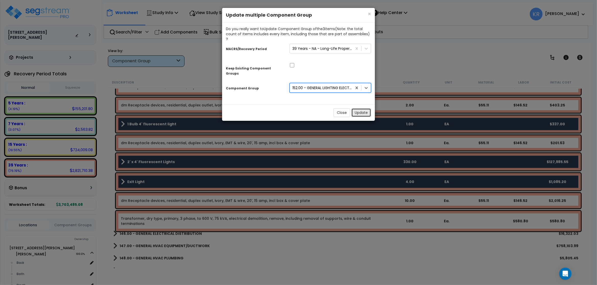
click at [364, 108] on button "Update" at bounding box center [361, 112] width 20 height 9
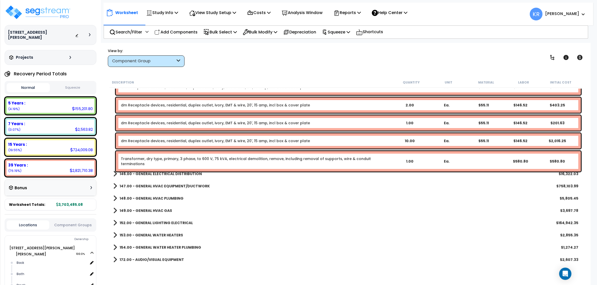
scroll to position [0, 0]
click at [327, 69] on div "Worksheet Study Info Study Setup Add Property Unit Template study Clone study KR" at bounding box center [346, 185] width 490 height 285
click at [465, 195] on div "148.00 - GENERAL HVAC PLUMBING $5,805.45" at bounding box center [346, 198] width 470 height 12
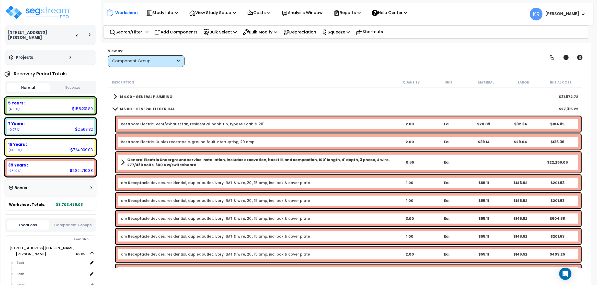
scroll to position [694, 0]
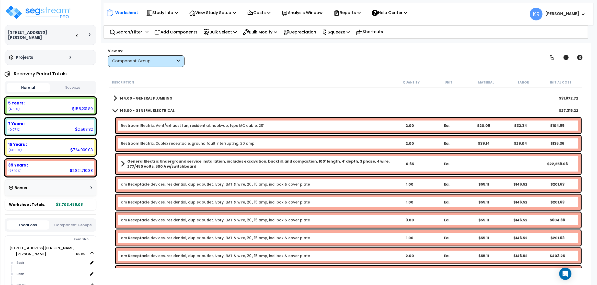
click at [143, 110] on b "145.00 - GENERAL ELECTRICAL" at bounding box center [147, 110] width 55 height 5
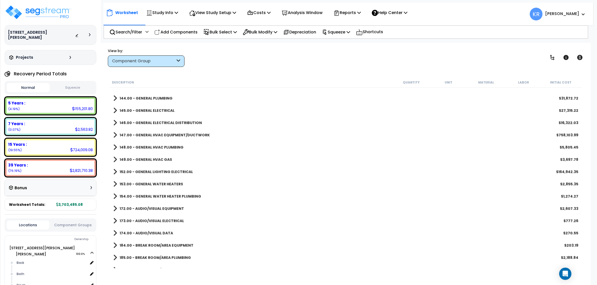
click at [147, 124] on b "146.00 - GENERAL ELECTRICAL DISTRIBUTION" at bounding box center [161, 122] width 82 height 5
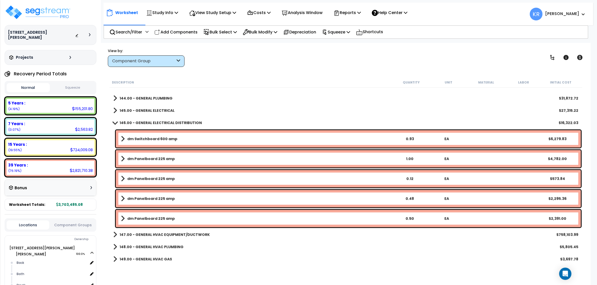
click at [147, 124] on b "146.00 - GENERAL ELECTRICAL DISTRIBUTION" at bounding box center [161, 122] width 82 height 5
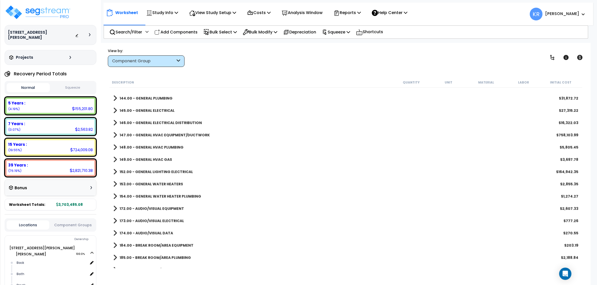
click at [148, 133] on b "147.00 - GENERAL HVAC EQUIPMENT/DUCTWORK" at bounding box center [165, 135] width 90 height 5
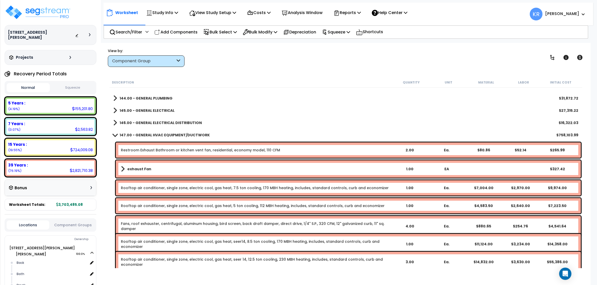
click at [138, 166] on link "exhaust Fan" at bounding box center [256, 169] width 270 height 7
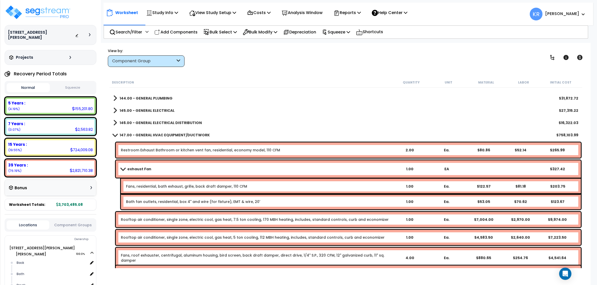
click at [138, 166] on link "exhaust Fan" at bounding box center [256, 169] width 270 height 7
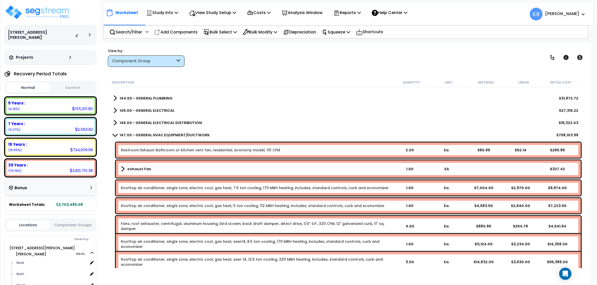
click at [140, 139] on link "147.00 - GENERAL HVAC EQUIPMENT/DUCTWORK" at bounding box center [161, 135] width 97 height 7
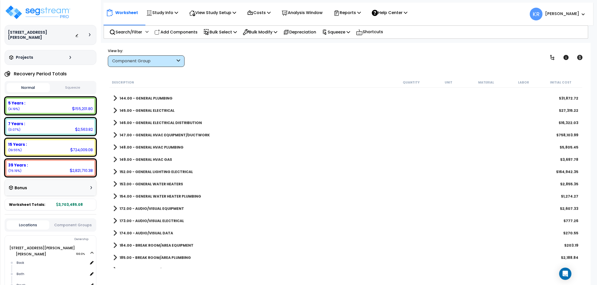
click at [140, 148] on b "148.00 - GENERAL HVAC PLUMBING" at bounding box center [152, 147] width 64 height 5
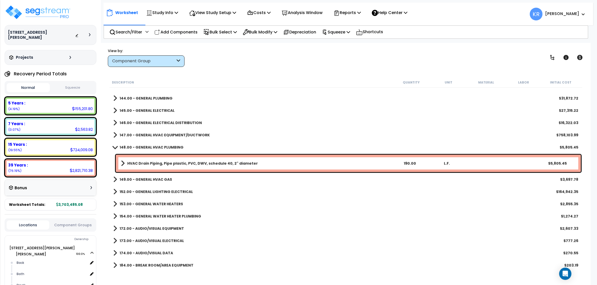
click at [140, 148] on b "148.00 - GENERAL HVAC PLUMBING" at bounding box center [152, 147] width 64 height 5
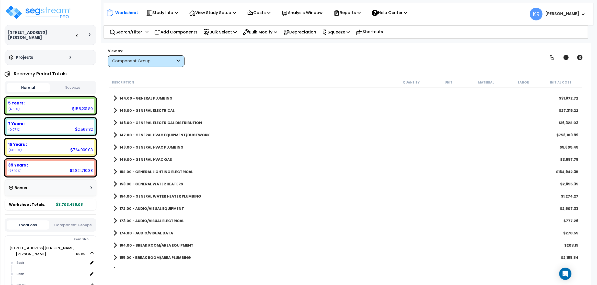
click at [140, 155] on div "149.00 - GENERAL HVAC GAS $3,697.78" at bounding box center [346, 160] width 470 height 12
click at [140, 160] on b "149.00 - GENERAL HVAC GAS" at bounding box center [146, 159] width 52 height 5
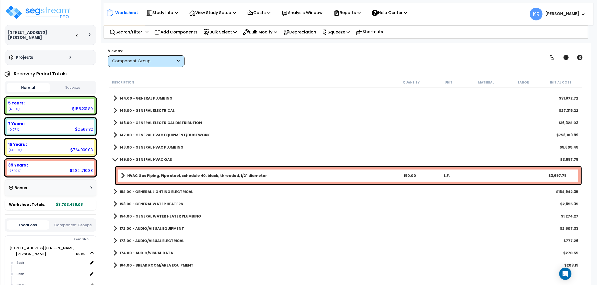
click at [140, 160] on b "149.00 - GENERAL HVAC GAS" at bounding box center [146, 159] width 52 height 5
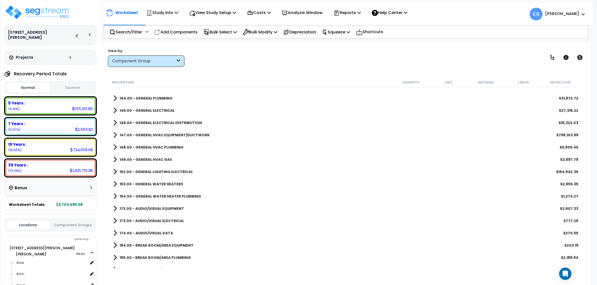
click at [140, 173] on b "152.00 - GENERAL LIGHTING ELECTRICAL" at bounding box center [156, 171] width 73 height 5
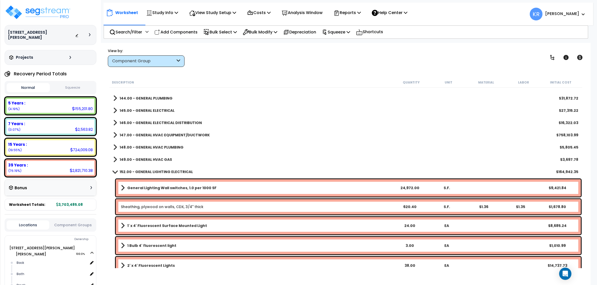
click at [134, 205] on link "Sheathing, plywood on walls, CDX, 3/4" thick" at bounding box center [162, 206] width 83 height 5
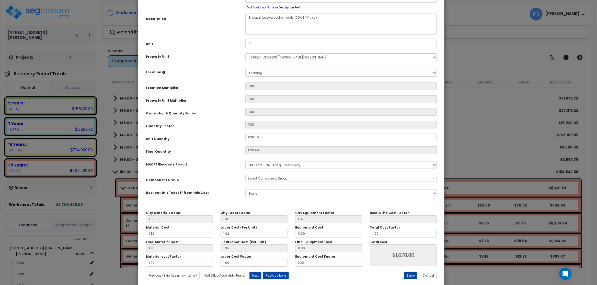
select select "56962"
click at [272, 179] on span "× 152.00 - GENERAL LIGHTING ELECTRICAL" at bounding box center [341, 178] width 191 height 7
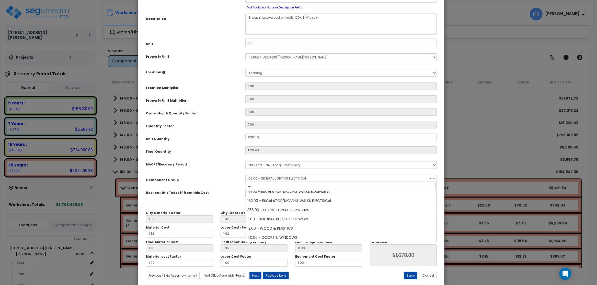
scroll to position [0, 0]
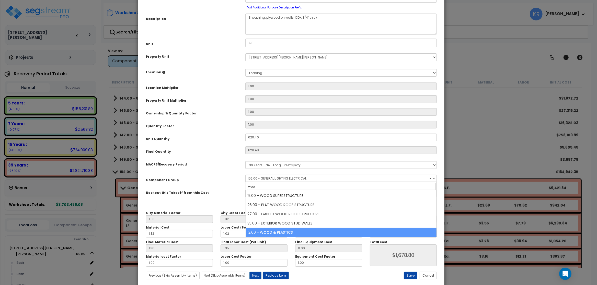
type input "woo"
select select "57245"
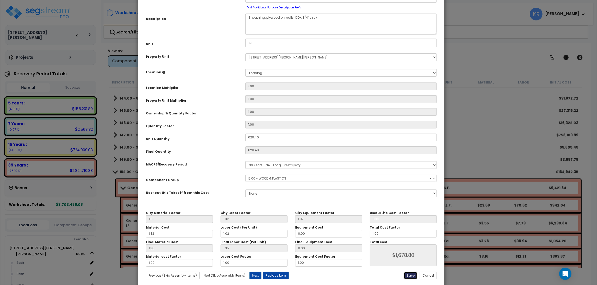
click at [411, 277] on button "Save" at bounding box center [411, 276] width 14 height 8
type input "1678.80"
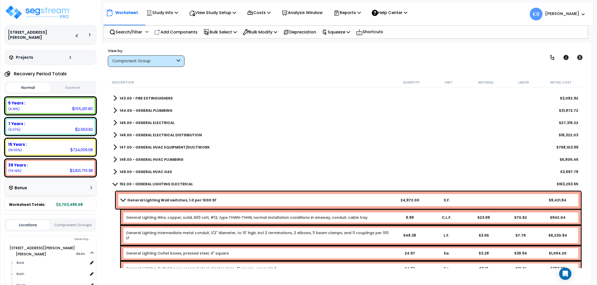
click at [152, 182] on b "152.00 - GENERAL LIGHTING ELECTRICAL" at bounding box center [156, 184] width 73 height 5
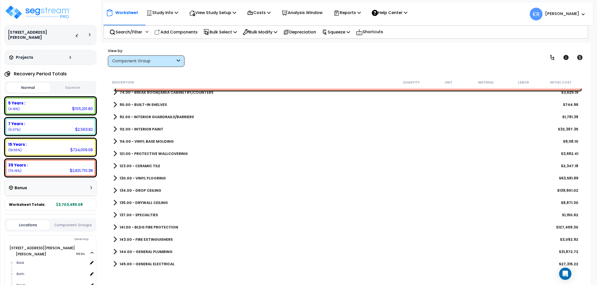
scroll to position [546, 0]
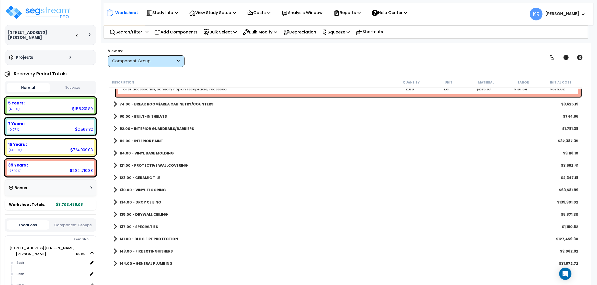
click at [157, 165] on b "121.00 - PROTECTIVE WALLCOVERING" at bounding box center [154, 165] width 68 height 5
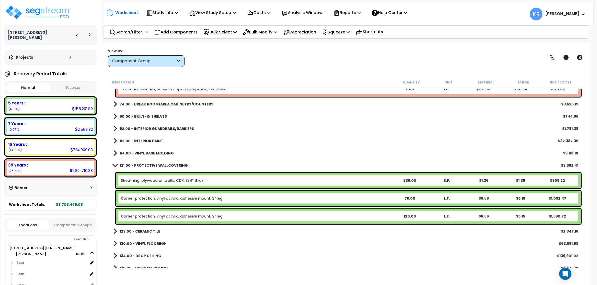
click at [157, 182] on link "Sheathing, plywood on walls, CDX, 3/4" thick" at bounding box center [162, 180] width 83 height 5
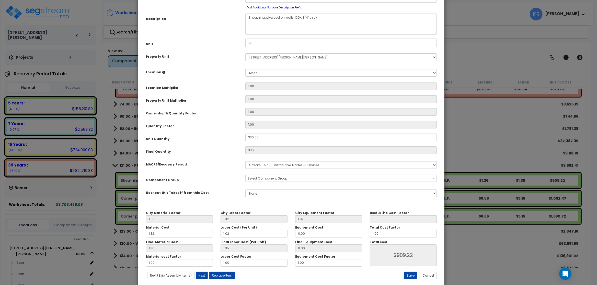
select select "56936"
select select "3669"
click option "39 Years - NA - Long-Life Property" at bounding box center [0, 0] width 0 height 0
click at [277, 177] on span "Select Component Group" at bounding box center [341, 178] width 191 height 7
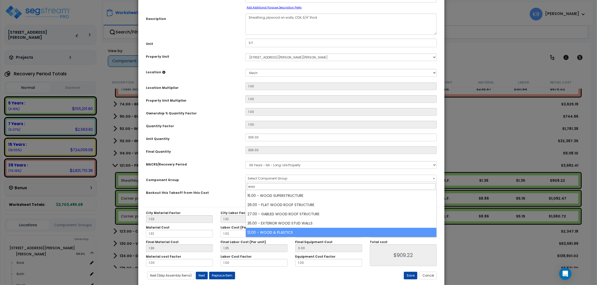
type input "woo"
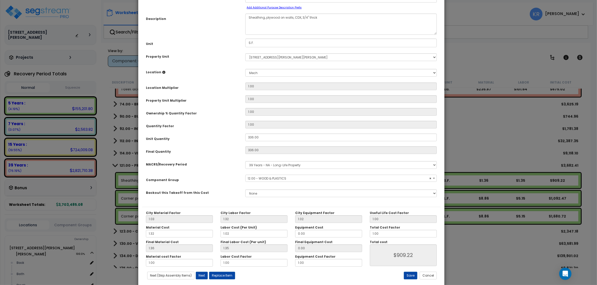
select select "57245"
click at [410, 275] on button "Save" at bounding box center [411, 276] width 14 height 8
type input "909.22"
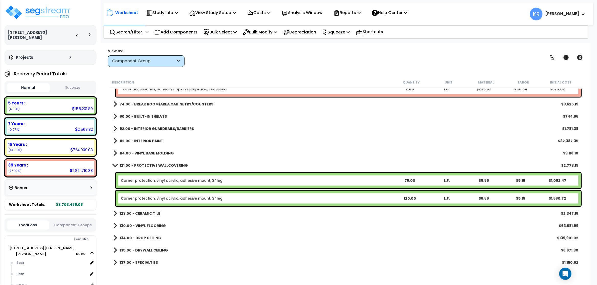
click at [410, 275] on div "Worksheet Study Info Study Setup Add Property Unit Template study Clone study KR" at bounding box center [346, 185] width 490 height 285
click at [122, 167] on b "121.00 - PROTECTIVE WALLCOVERING" at bounding box center [154, 165] width 68 height 5
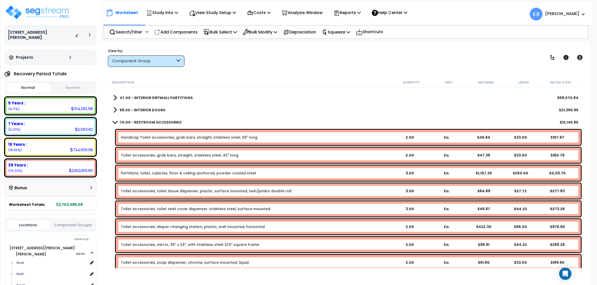
scroll to position [301, 0]
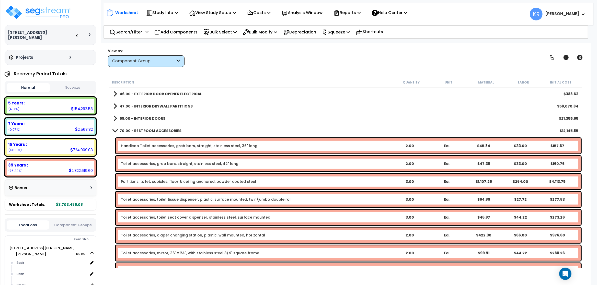
click at [137, 129] on b "70.00 - RESTROOM ACCESSORIES" at bounding box center [151, 130] width 62 height 5
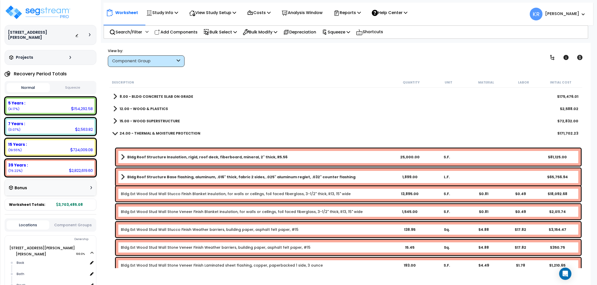
scroll to position [0, 0]
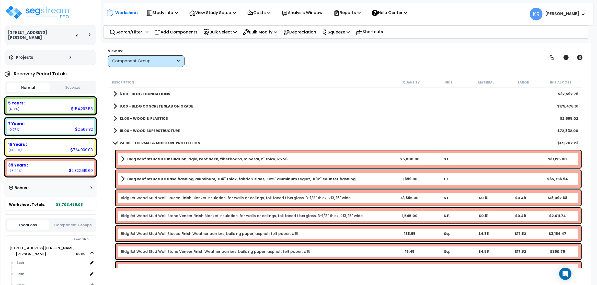
click at [140, 118] on b "12.00 - WOOD & PLASTICS" at bounding box center [144, 118] width 48 height 5
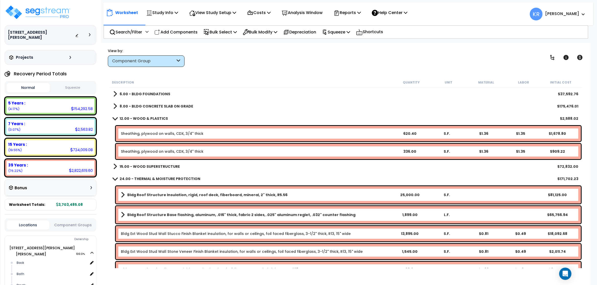
click at [142, 132] on link "Sheathing, plywood on walls, CDX, 3/4" thick" at bounding box center [162, 133] width 83 height 5
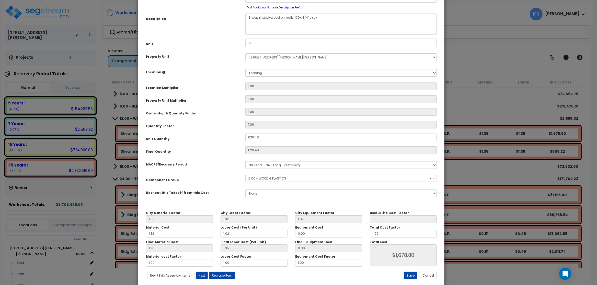
select select "57245"
select select "3667"
click option "5 Years - 57.0 - Distributive Trades & Services" at bounding box center [0, 0] width 0 height 0
click at [265, 181] on span "Select Component Group" at bounding box center [268, 178] width 40 height 4
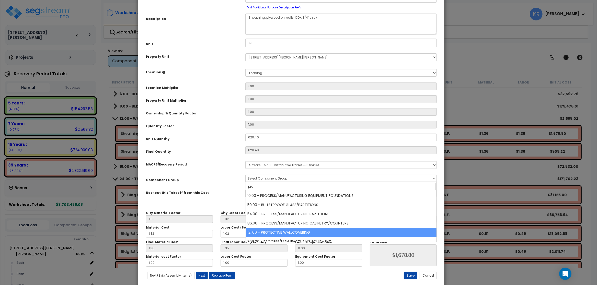
type input "pro"
select select "56936"
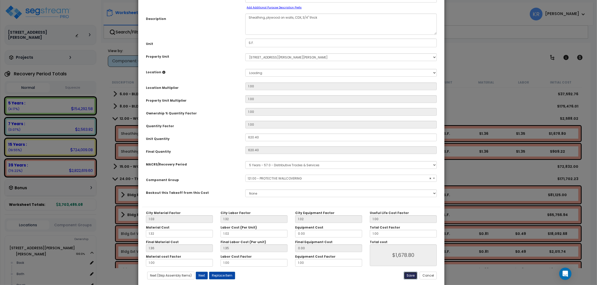
click at [413, 277] on button "Save" at bounding box center [411, 276] width 14 height 8
type input "1678.80"
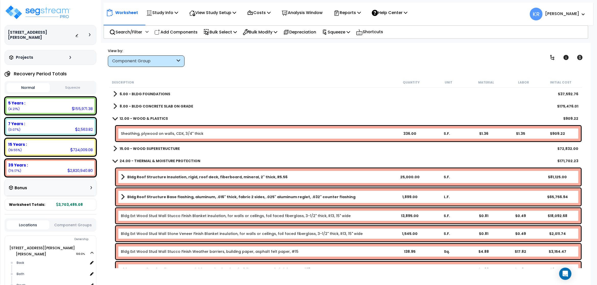
click at [120, 160] on b "24.00 - THERMAL & MOISTURE PROTECTION" at bounding box center [160, 160] width 81 height 5
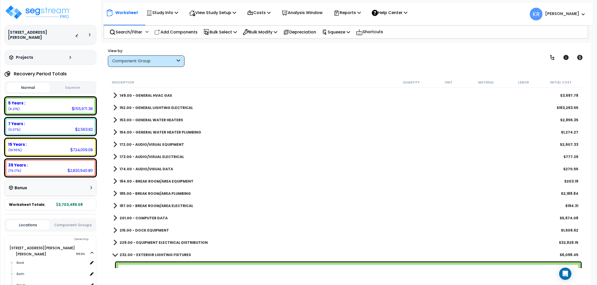
scroll to position [460, 0]
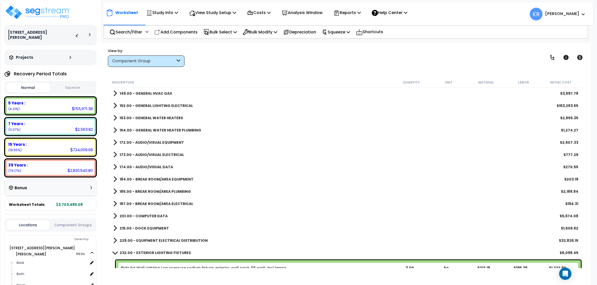
click at [154, 130] on b "154.00 - GENERAL WATER HEATER PLUMBING" at bounding box center [161, 130] width 82 height 5
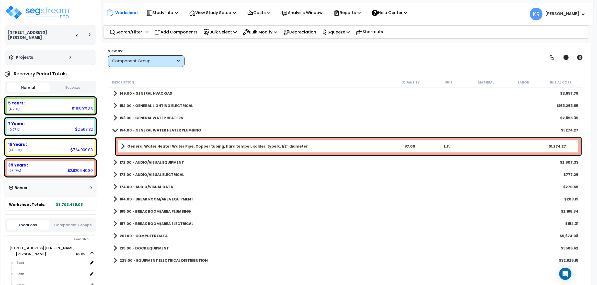
click at [154, 130] on b "154.00 - GENERAL WATER HEATER PLUMBING" at bounding box center [161, 130] width 82 height 5
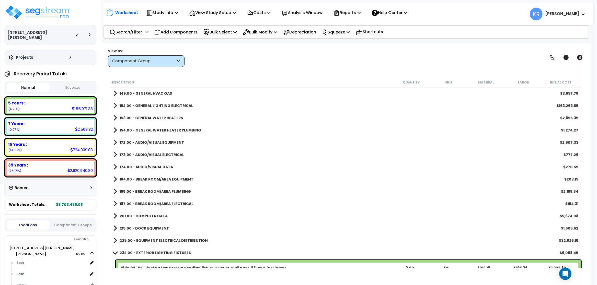
click at [154, 139] on link "172.00 - AUDIO/VISUAL EQUIPMENT" at bounding box center [148, 142] width 71 height 7
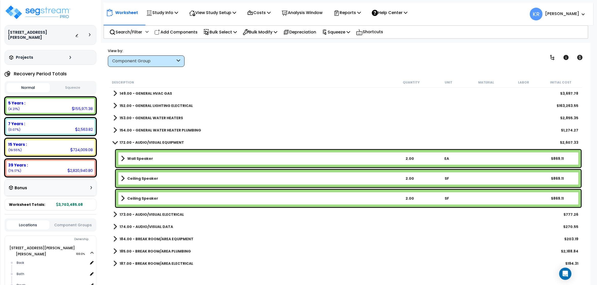
click at [154, 139] on link "172.00 - AUDIO/VISUAL EQUIPMENT" at bounding box center [148, 142] width 71 height 7
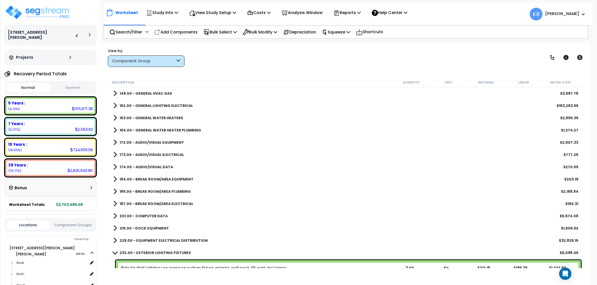
click at [156, 154] on b "173.00 - AUDIO/VISUAL ELECTRICAL" at bounding box center [152, 154] width 64 height 5
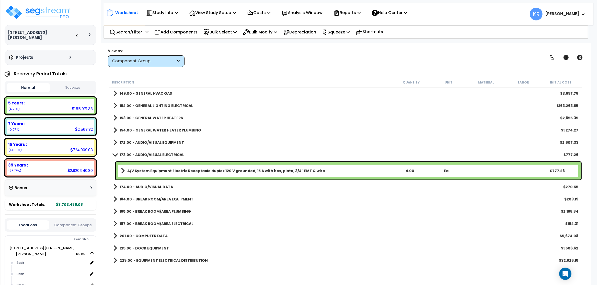
click at [156, 154] on b "173.00 - AUDIO/VISUAL ELECTRICAL" at bounding box center [152, 154] width 64 height 5
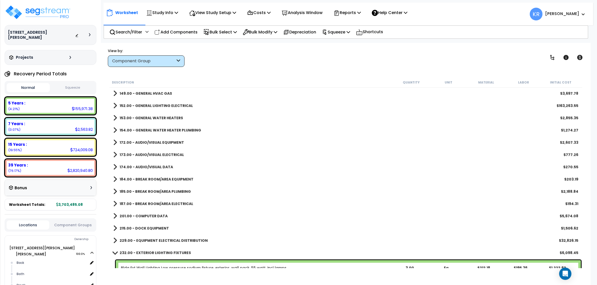
click at [156, 168] on b "174.00 - AUDIO/VISUAL DATA" at bounding box center [146, 167] width 53 height 5
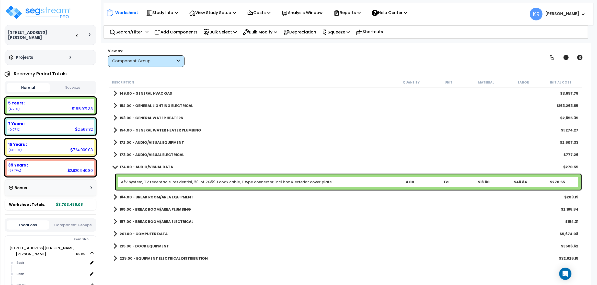
click at [156, 168] on b "174.00 - AUDIO/VISUAL DATA" at bounding box center [146, 167] width 53 height 5
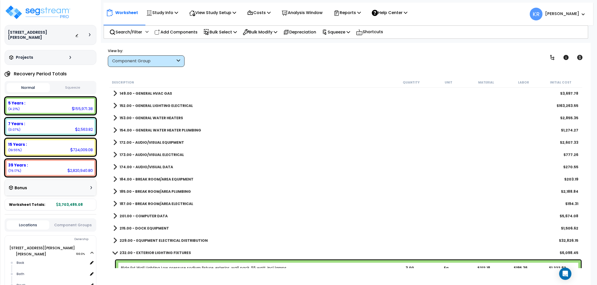
click at [157, 167] on b "174.00 - AUDIO/VISUAL DATA" at bounding box center [146, 167] width 53 height 5
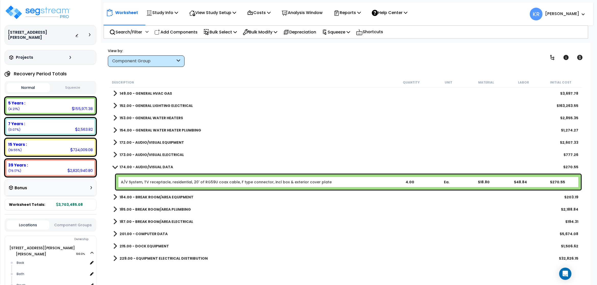
click at [157, 182] on link "A/V System, TV receptacle, residential, 20' of RG59U coax cable, F type connect…" at bounding box center [226, 182] width 211 height 5
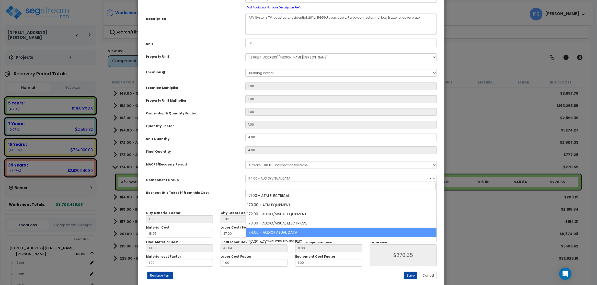
click at [254, 180] on span "× 174.00 - AUDIO/VISUAL DATA" at bounding box center [341, 178] width 191 height 7
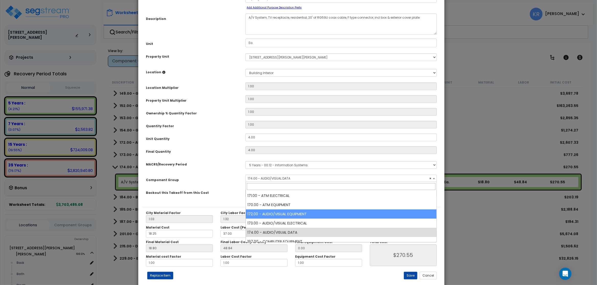
select select "56982"
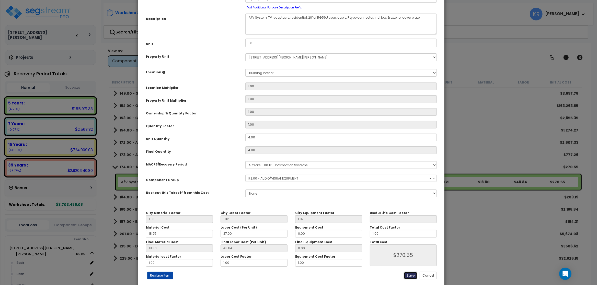
click at [409, 274] on button "Save" at bounding box center [411, 276] width 14 height 8
type input "270.55"
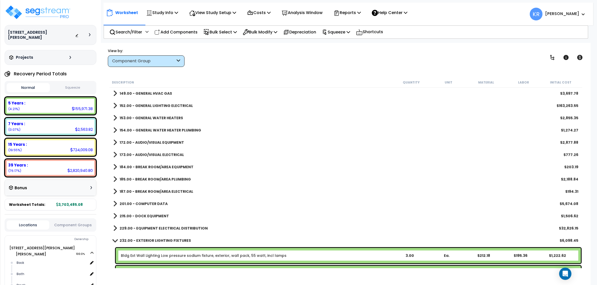
click at [167, 153] on b "173.00 - AUDIO/VISUAL ELECTRICAL" at bounding box center [152, 154] width 64 height 5
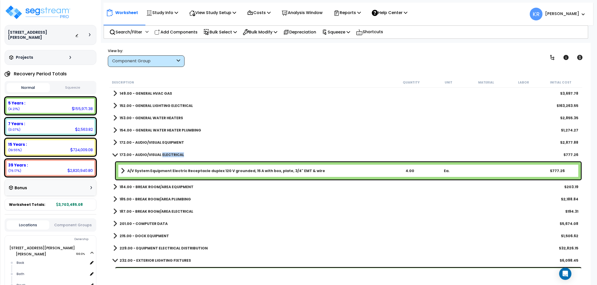
click at [167, 153] on b "173.00 - AUDIO/VISUAL ELECTRICAL" at bounding box center [152, 154] width 64 height 5
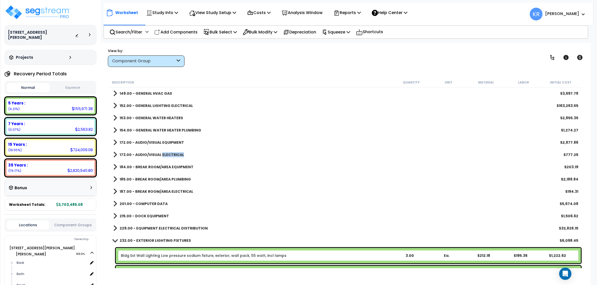
click at [167, 153] on b "173.00 - AUDIO/VISUAL ELECTRICAL" at bounding box center [152, 154] width 64 height 5
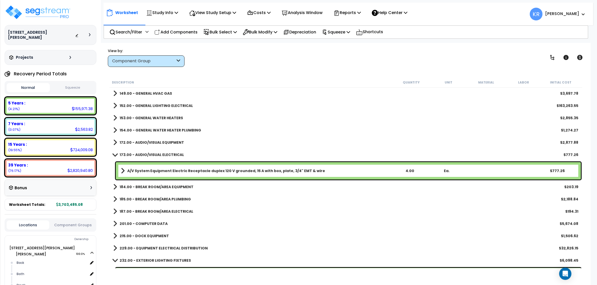
click at [166, 169] on b "A/V System Equipment Electric Receptacle duplex 120 V grounded, 15 A with box, …" at bounding box center [226, 170] width 198 height 5
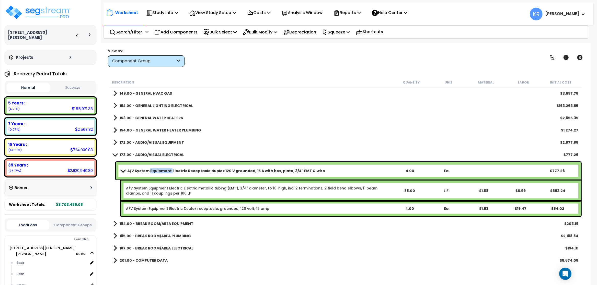
click at [166, 169] on b "A/V System Equipment Electric Receptacle duplex 120 V grounded, 15 A with box, …" at bounding box center [226, 170] width 198 height 5
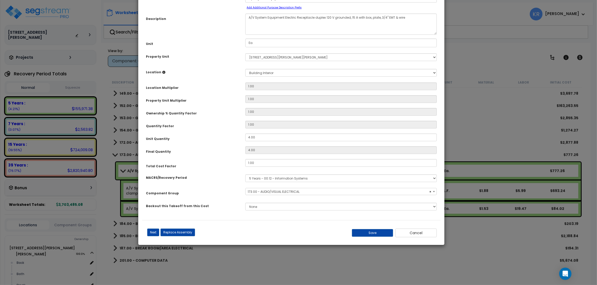
click at [251, 193] on span "× 173.00 - AUDIO/VISUAL ELECTRICAL" at bounding box center [341, 191] width 191 height 7
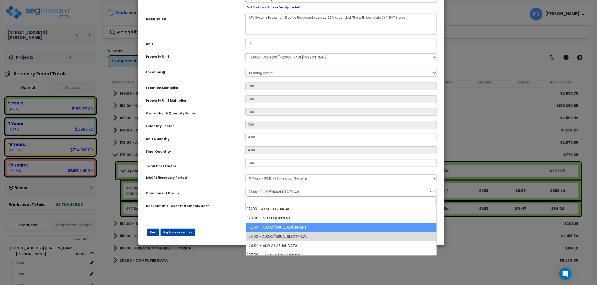
select select "56982"
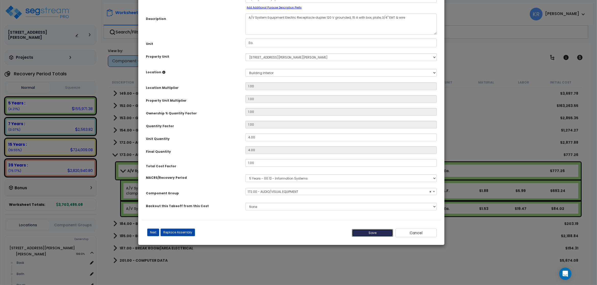
click at [372, 235] on button "Save" at bounding box center [372, 233] width 41 height 8
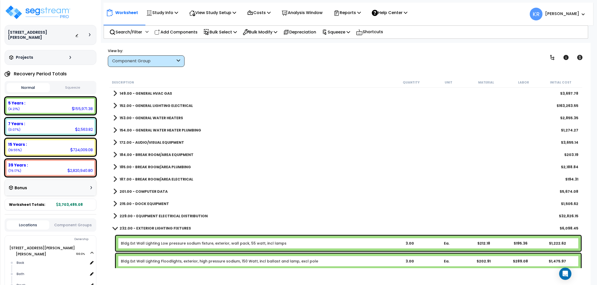
click at [162, 156] on b "184.00 - BREAK ROOM/AREA EQUIPMENT" at bounding box center [157, 154] width 74 height 5
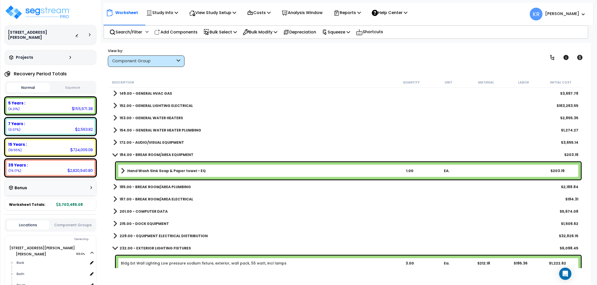
click at [162, 156] on b "184.00 - BREAK ROOM/AREA EQUIPMENT" at bounding box center [157, 154] width 74 height 5
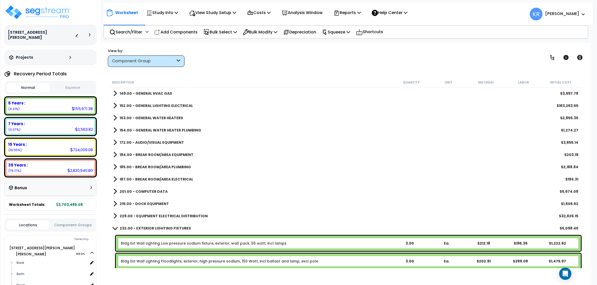
click at [166, 167] on b "185.00 - BREAK ROOM/AREA PLUMBING" at bounding box center [155, 167] width 71 height 5
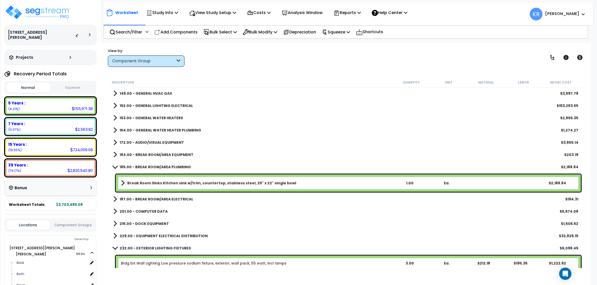
click at [166, 167] on b "185.00 - BREAK ROOM/AREA PLUMBING" at bounding box center [155, 167] width 71 height 5
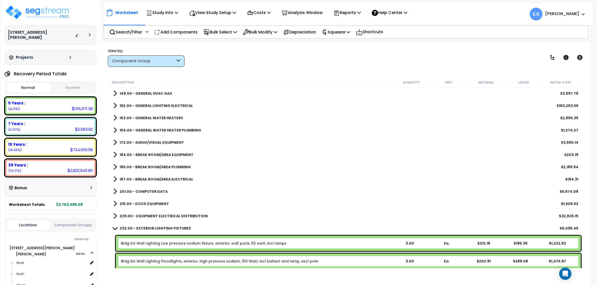
click at [167, 176] on link "187.00 - BREAK ROOM/AREA ELECTRICAL" at bounding box center [153, 179] width 80 height 7
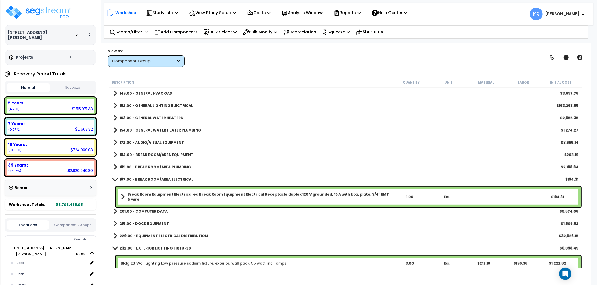
click at [167, 176] on link "187.00 - BREAK ROOM/AREA ELECTRICAL" at bounding box center [153, 179] width 80 height 7
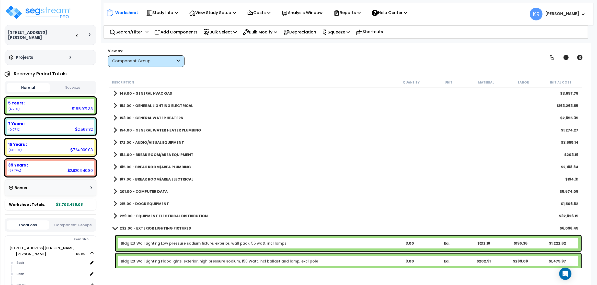
click at [156, 189] on link "201.00 - COMPUTER DATA" at bounding box center [140, 191] width 54 height 7
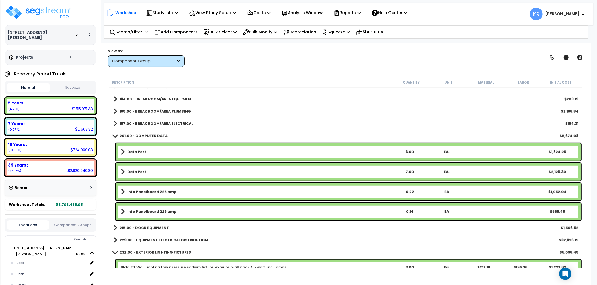
scroll to position [521, 0]
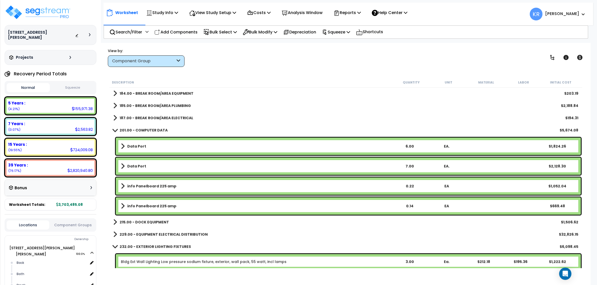
click at [136, 128] on b "201.00 - COMPUTER DATA" at bounding box center [144, 130] width 48 height 5
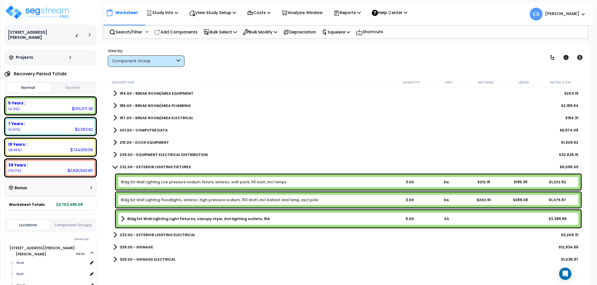
click at [144, 139] on div "215.00 - DOCK EQUIPMENT $1,506.62" at bounding box center [346, 142] width 470 height 12
click at [144, 141] on b "215.00 - DOCK EQUIPMENT" at bounding box center [144, 142] width 49 height 5
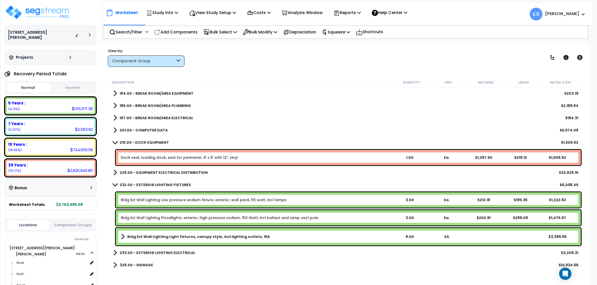
click at [144, 141] on b "215.00 - DOCK EQUIPMENT" at bounding box center [144, 142] width 49 height 5
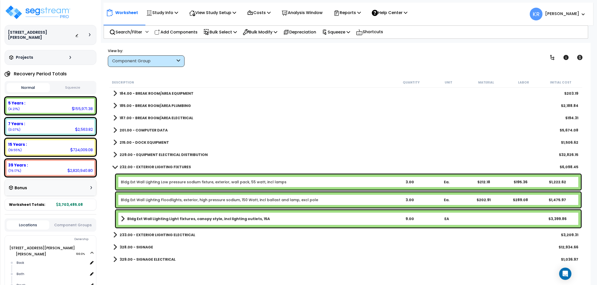
click at [147, 153] on b "229.00 - EQUIPMENT ELECTRICAL DISTRIBUTION" at bounding box center [164, 154] width 88 height 5
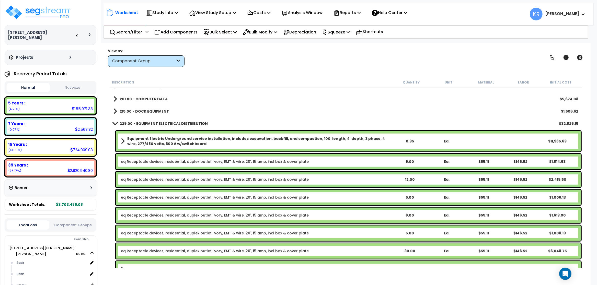
scroll to position [552, 0]
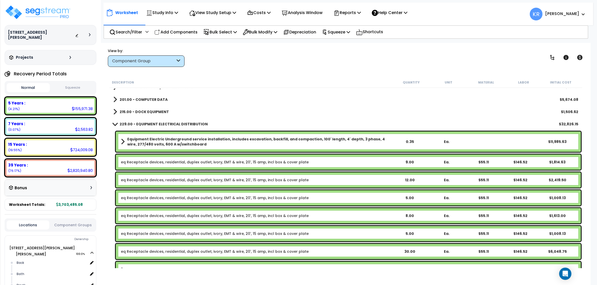
click at [153, 122] on b "229.00 - EQUIPMENT ELECTRICAL DISTRIBUTION" at bounding box center [164, 124] width 88 height 5
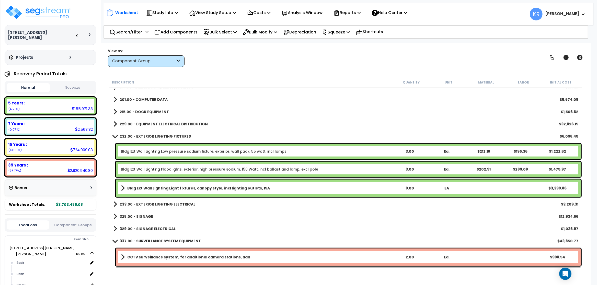
click at [147, 141] on div "232.00 - EXTERIOR LIGHTING FIXTURES $6,098.45" at bounding box center [346, 136] width 470 height 12
click at [132, 152] on link "Bldg Ext Wall Lighting Low pressure sodium fixture, exterior, wall pack, 55 wat…" at bounding box center [204, 151] width 166 height 5
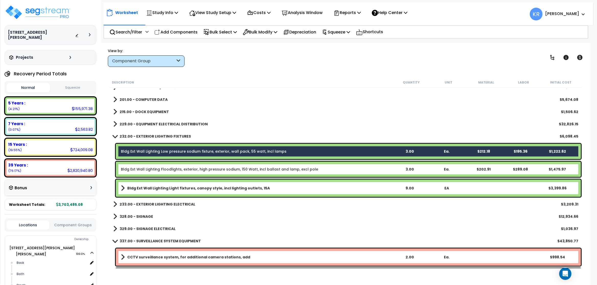
click at [136, 170] on link "Bldg Ext Wall Lighting Floodlights, exterior, high pressure sodium, 150 Watt, i…" at bounding box center [219, 169] width 197 height 5
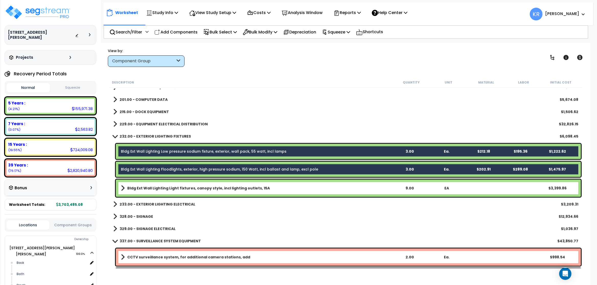
click at [147, 190] on b "Bldg Ext Wall Lighting Light fixtures, canopy style, incl lighting outlets, 15A" at bounding box center [198, 188] width 143 height 5
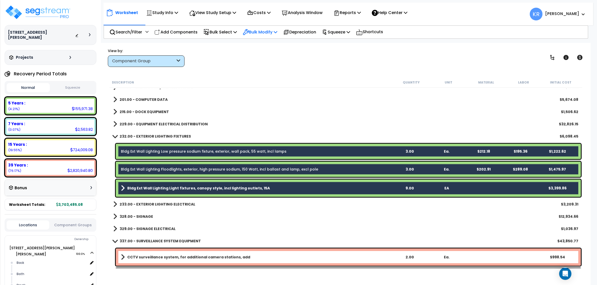
click at [270, 33] on p "Bulk Modify" at bounding box center [260, 32] width 34 height 7
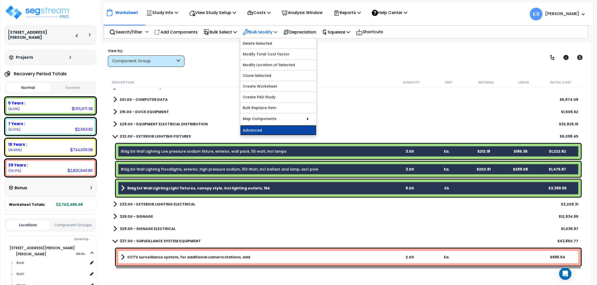
click at [273, 127] on link "Advanced" at bounding box center [278, 130] width 76 height 10
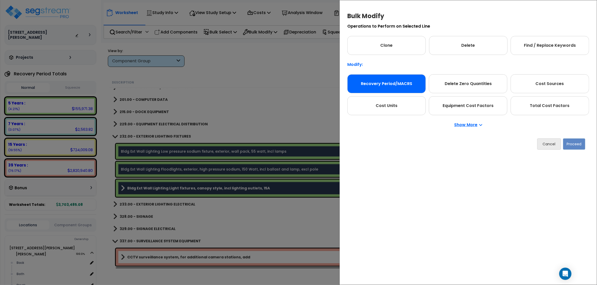
click at [384, 83] on div "Recovery Period/MACRS" at bounding box center [386, 83] width 78 height 19
click at [571, 144] on button "Proceed" at bounding box center [574, 144] width 22 height 11
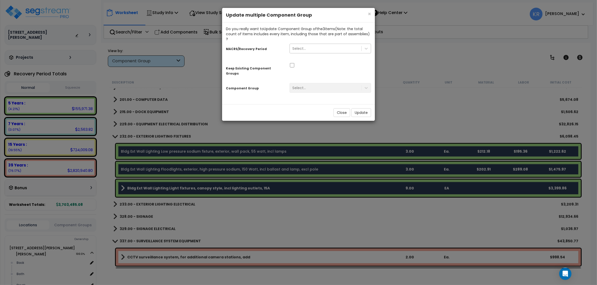
click at [345, 44] on div "Select..." at bounding box center [326, 48] width 72 height 8
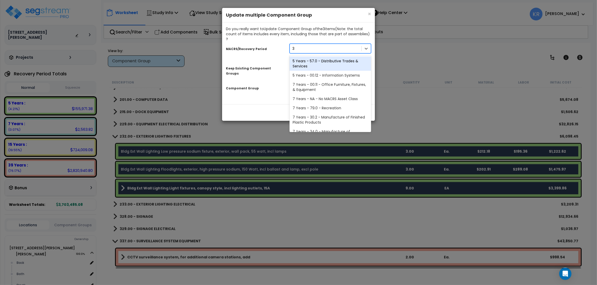
type input "39"
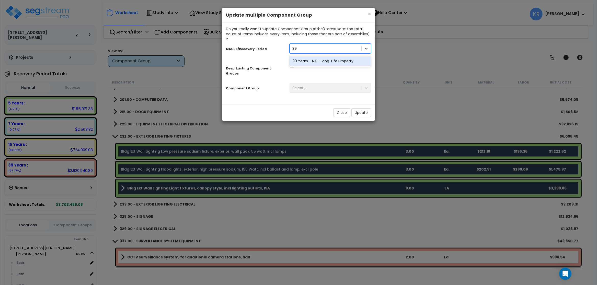
click at [327, 56] on div "39 Years - NA - Long-Life Property" at bounding box center [331, 60] width 82 height 9
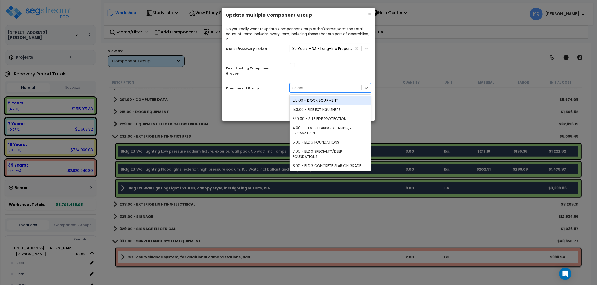
click at [316, 84] on div "Select..." at bounding box center [326, 88] width 72 height 8
type input ";"
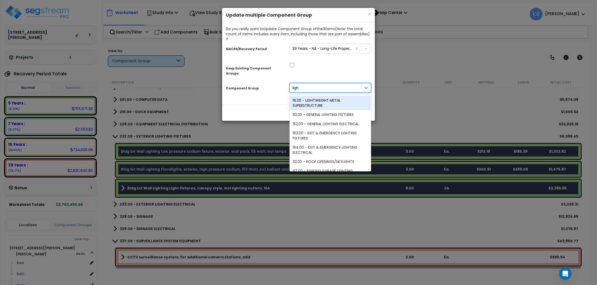
type input "light"
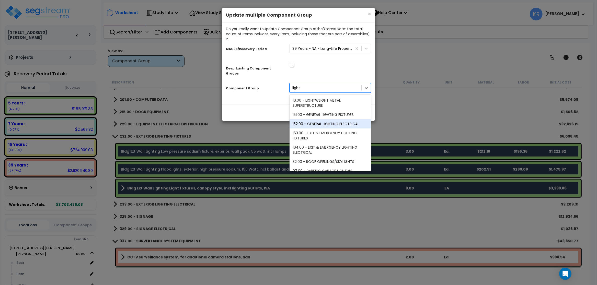
click at [335, 119] on div "152.00 - GENERAL LIGHTING ELECTRICAL" at bounding box center [331, 123] width 82 height 9
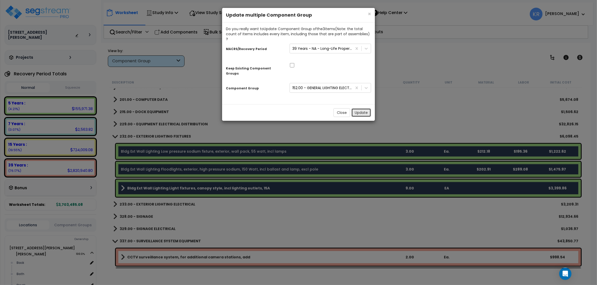
click at [359, 108] on button "Update" at bounding box center [361, 112] width 20 height 9
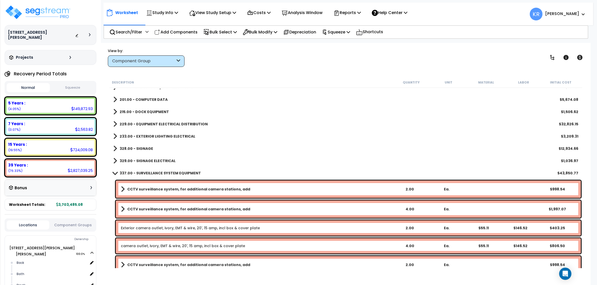
click at [131, 148] on b "328.00 - SIGNAGE" at bounding box center [136, 148] width 33 height 5
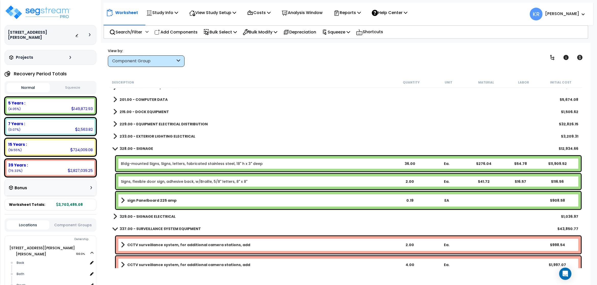
click at [131, 148] on b "328.00 - SIGNAGE" at bounding box center [136, 148] width 33 height 5
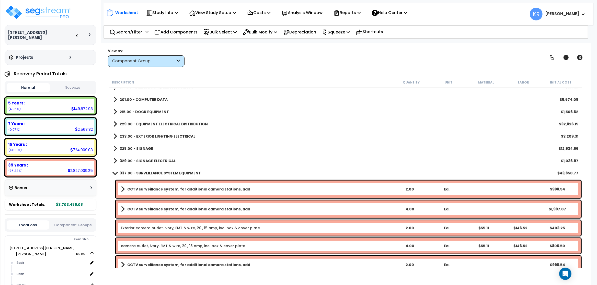
click at [137, 161] on b "329.00 - SIGNAGE ELECTRICAL" at bounding box center [148, 160] width 56 height 5
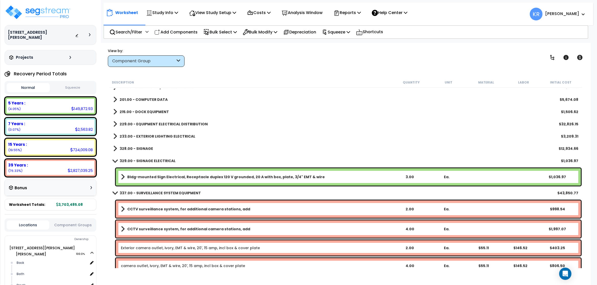
click at [137, 161] on b "329.00 - SIGNAGE ELECTRICAL" at bounding box center [148, 160] width 56 height 5
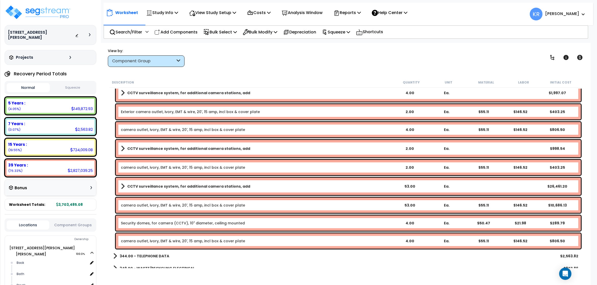
scroll to position [656, 0]
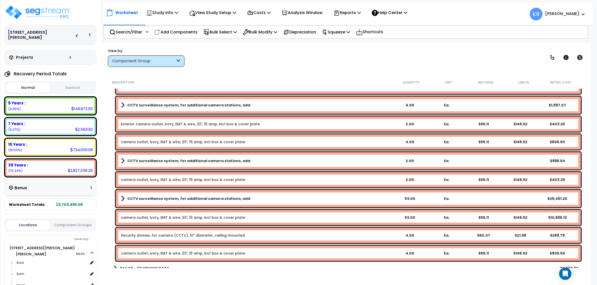
click at [192, 215] on link "camera outlet, ivory, EMT & wire, 20', 15 amp, incl box & cover plate" at bounding box center [183, 217] width 124 height 5
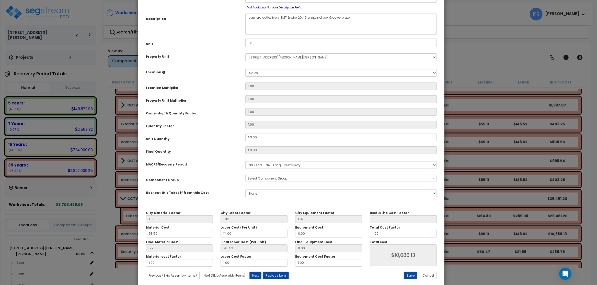
select select "57126"
click at [249, 18] on textarea "camera outlet, ivory, EMT & wire, 20', 15 amp, incl box & cover plate" at bounding box center [340, 24] width 191 height 21
drag, startPoint x: 250, startPoint y: 18, endPoint x: 241, endPoint y: 21, distance: 9.6
click at [245, 21] on textarea "camera outlet, ivory, EMT & wire, 20', 15 amp, incl box & cover plate" at bounding box center [340, 24] width 191 height 21
type textarea "Camera outlet, ivory, EMT & wire, 20', 15 amp, incl box & cover plate"
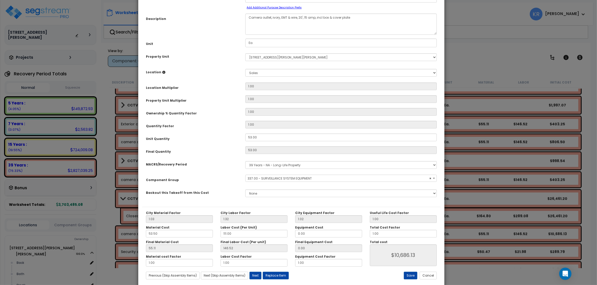
click at [367, 273] on div "Save Cancel" at bounding box center [390, 276] width 99 height 8
click at [408, 275] on button "Save" at bounding box center [411, 276] width 14 height 8
type input "10686.13"
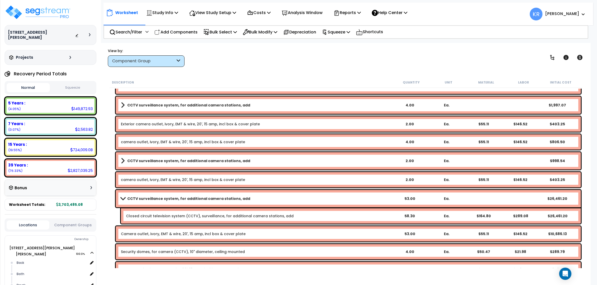
click at [180, 182] on link "camera outlet, ivory, EMT & wire, 20', 15 amp, incl box & cover plate" at bounding box center [183, 179] width 124 height 5
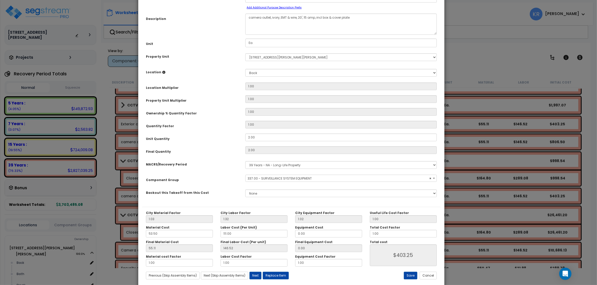
select select "57126"
drag, startPoint x: 251, startPoint y: 19, endPoint x: 244, endPoint y: 18, distance: 7.2
click at [245, 18] on textarea "camera outlet, ivory, EMT & wire, 20', 15 amp, incl box & cover plate" at bounding box center [340, 24] width 191 height 21
type textarea "Camera outlet, ivory, EMT & wire, 20', 15 amp, incl box & cover plate"
click at [407, 276] on button "Save" at bounding box center [411, 276] width 14 height 8
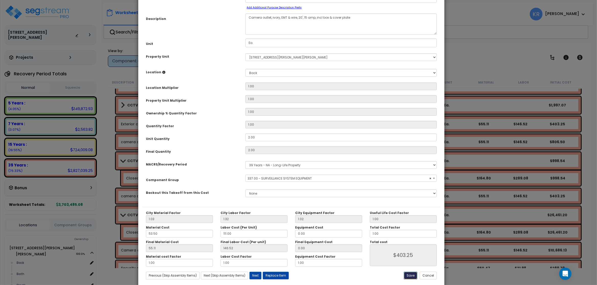
type input "403.25"
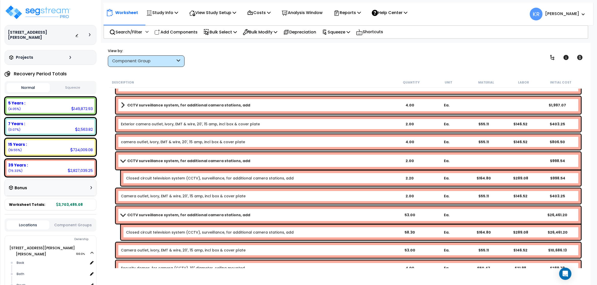
click at [196, 142] on link "camera outlet, ivory, EMT & wire, 20', 15 amp, incl box & cover plate" at bounding box center [183, 142] width 124 height 5
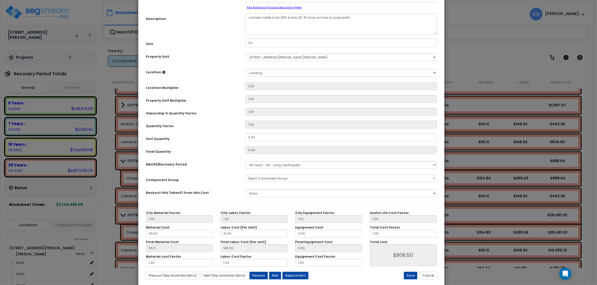
select select "57126"
drag, startPoint x: 251, startPoint y: 18, endPoint x: 240, endPoint y: 17, distance: 10.3
click at [245, 17] on textarea "camera outlet, ivory, EMT & wire, 20', 15 amp, incl box & cover plate" at bounding box center [340, 24] width 191 height 21
type textarea "Camera outlet, ivory, EMT & wire, 20', 15 amp, incl box & cover plate"
click at [411, 277] on button "Save" at bounding box center [411, 276] width 14 height 8
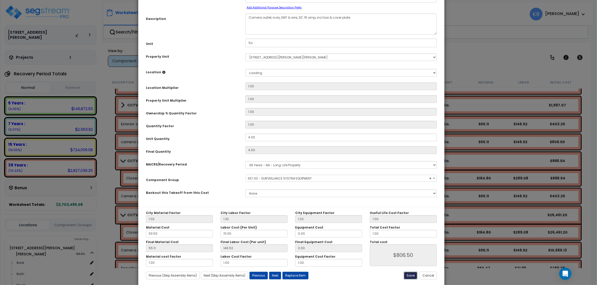
type input "806.50"
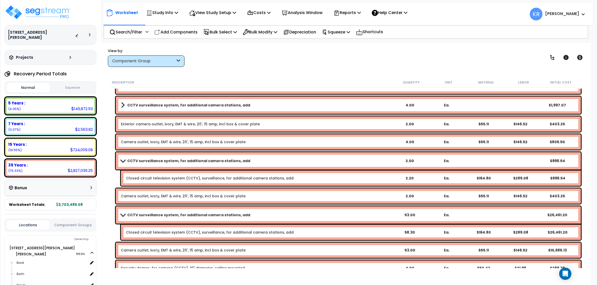
scroll to position [0, 0]
click at [591, 42] on div "Study Name DB Costs Setup Indirect Costs Direct Costs Costs Setup Rapid Takeoff…" at bounding box center [298, 32] width 597 height 20
click at [385, 69] on div "Worksheet Study Info Study Setup Add Property Unit Template study Clone study KR" at bounding box center [346, 185] width 490 height 285
click at [350, 73] on div "Worksheet Study Info Study Setup Add Property Unit Template study Clone study KR" at bounding box center [346, 185] width 490 height 285
click at [337, 124] on b "Exterior camera outlet, ivory, EMT & wire, 20', 15 amp, incl box & cover plate" at bounding box center [256, 124] width 270 height 5
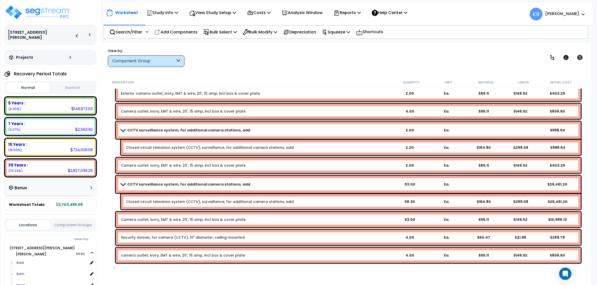
scroll to position [702, 0]
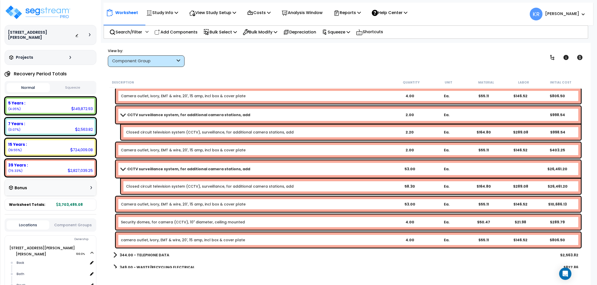
click at [132, 240] on link "camera outlet, ivory, EMT & wire, 20', 15 amp, incl box & cover plate" at bounding box center [183, 240] width 124 height 5
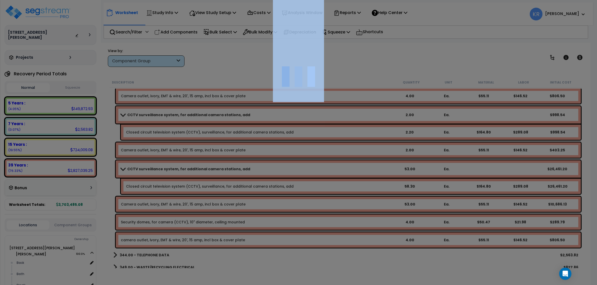
click at [132, 240] on div at bounding box center [298, 142] width 597 height 285
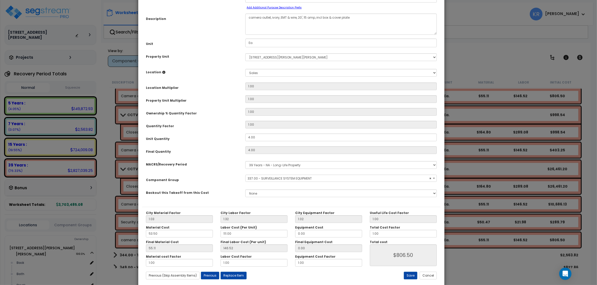
select select "57126"
drag, startPoint x: 251, startPoint y: 18, endPoint x: 244, endPoint y: 16, distance: 8.1
click at [245, 16] on textarea "camera outlet, ivory, EMT & wire, 20', 15 amp, incl box & cover plate" at bounding box center [340, 24] width 191 height 21
type textarea "Camera outlet, ivory, EMT & wire, 20', 15 amp, incl box & cover plate"
click at [337, 274] on div "Previous (Skip Assembly Items) Next (Skip Assembly Items) Previous Next Replace…" at bounding box center [241, 276] width 199 height 8
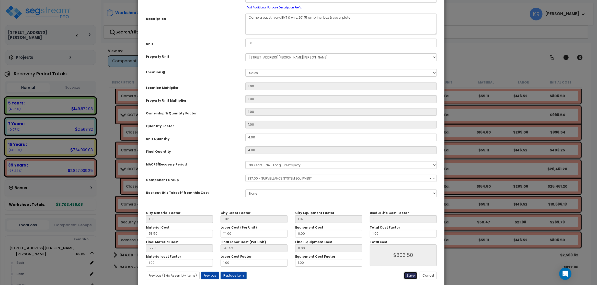
click at [410, 278] on button "Save" at bounding box center [411, 276] width 14 height 8
type input "806.50"
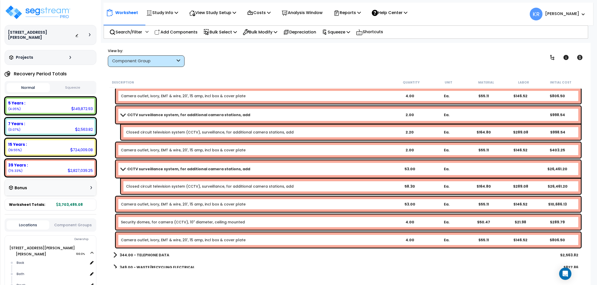
click at [327, 81] on div "Description" at bounding box center [252, 82] width 281 height 5
click at [332, 111] on div "CCTV surveillance system, for additional camera stations, add 2.00 Ea. $998.54" at bounding box center [348, 114] width 465 height 17
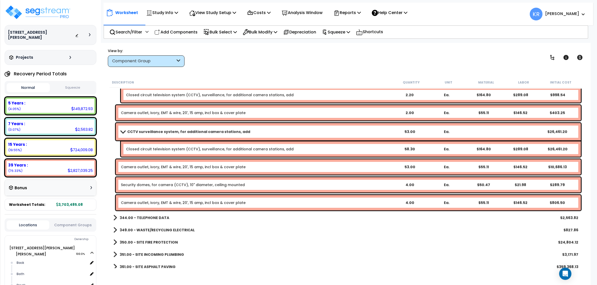
scroll to position [748, 0]
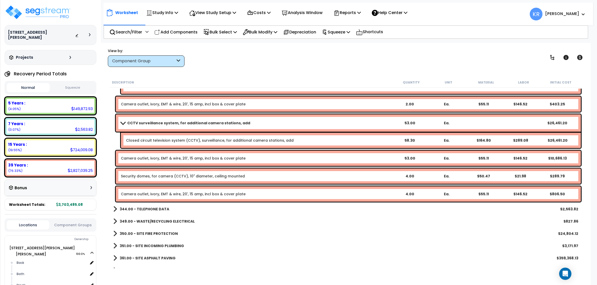
click at [282, 195] on b "Camera outlet, ivory, EMT & wire, 20', 15 amp, incl box & cover plate" at bounding box center [256, 194] width 270 height 5
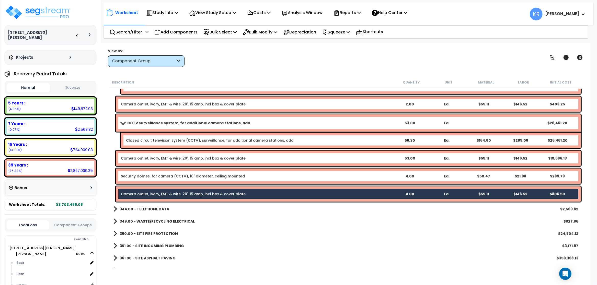
click at [290, 176] on b "Security domes, for camera (CCTV), 10" diameter, ceiling mounted" at bounding box center [256, 176] width 270 height 5
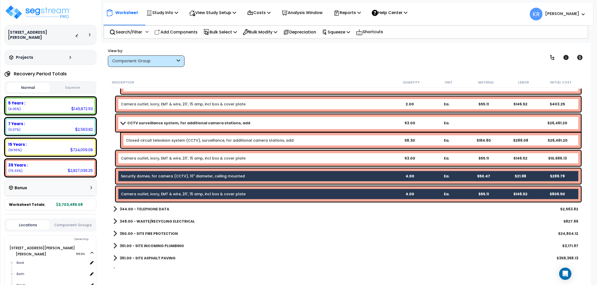
click at [285, 159] on b "Camera outlet, ivory, EMT & wire, 20', 15 amp, incl box & cover plate" at bounding box center [256, 158] width 270 height 5
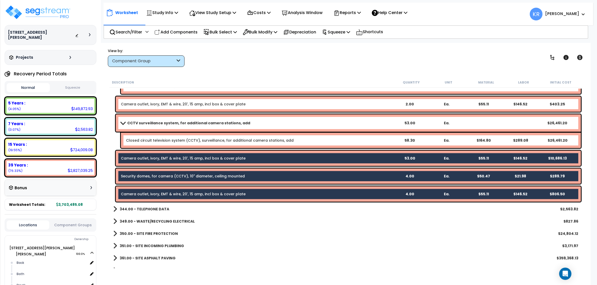
click at [277, 146] on div "Closed circuit television system (CCTV), surveillance, for additional camera st…" at bounding box center [351, 140] width 460 height 15
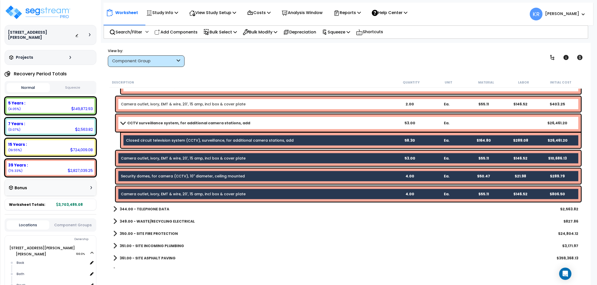
click at [278, 128] on div "CCTV surveillance system, for additional camera stations, add 53.00 Ea. $26,461…" at bounding box center [348, 122] width 465 height 17
click at [285, 103] on b "Camera outlet, ivory, EMT & wire, 20', 15 amp, incl box & cover plate" at bounding box center [256, 104] width 270 height 5
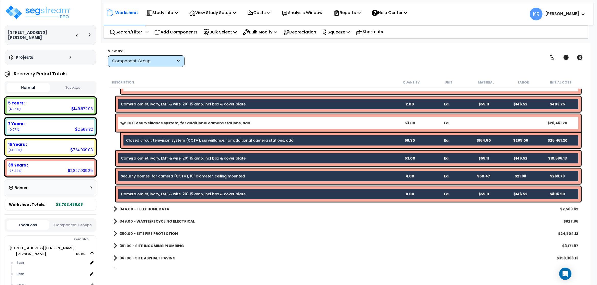
click at [283, 118] on div "CCTV surveillance system, for additional camera stations, add 53.00 Ea. $26,461…" at bounding box center [348, 122] width 465 height 17
click at [252, 125] on link "CCTV surveillance system, for additional camera stations, add" at bounding box center [256, 123] width 270 height 7
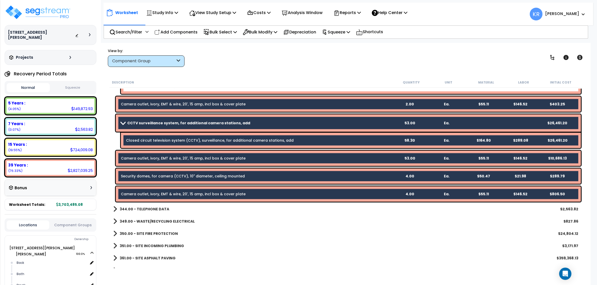
click at [322, 79] on div "Description Quantity Unit Material Labor Initial Cost" at bounding box center [345, 82] width 473 height 11
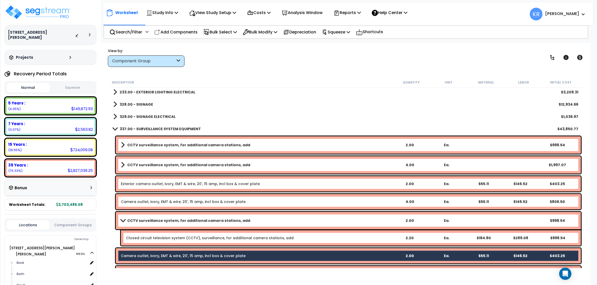
scroll to position [598, 0]
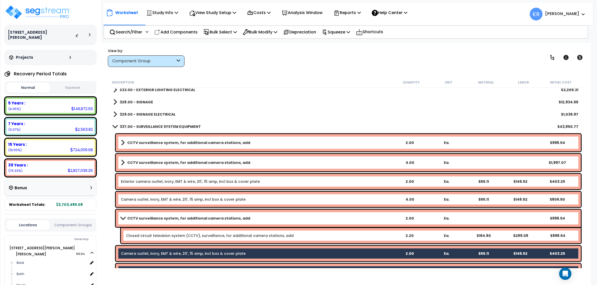
click at [267, 231] on div "Closed circuit television system (CCTV), surveillance, for additional camera st…" at bounding box center [351, 235] width 460 height 15
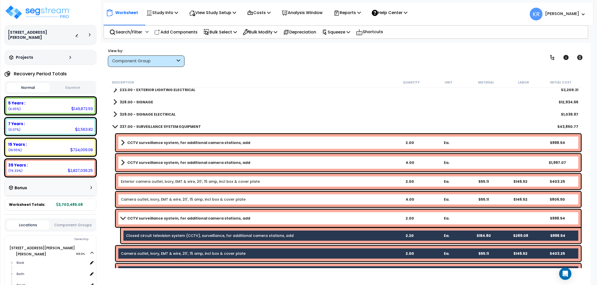
click at [265, 217] on link "CCTV surveillance system, for additional camera stations, add" at bounding box center [256, 218] width 270 height 7
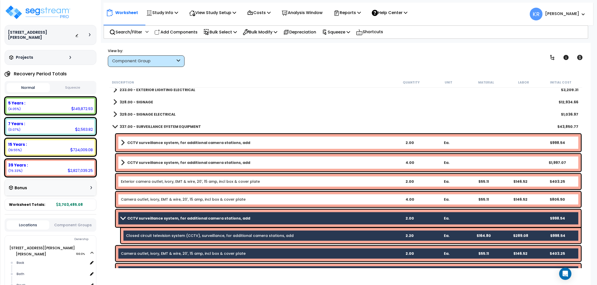
click at [263, 201] on b "Camera outlet, ivory, EMT & wire, 20', 15 amp, incl box & cover plate" at bounding box center [256, 199] width 270 height 5
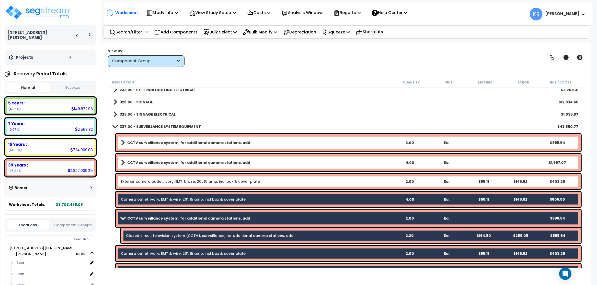
click at [261, 180] on b "Exterior camera outlet, ivory, EMT & wire, 20', 15 amp, incl box & cover plate" at bounding box center [256, 181] width 270 height 5
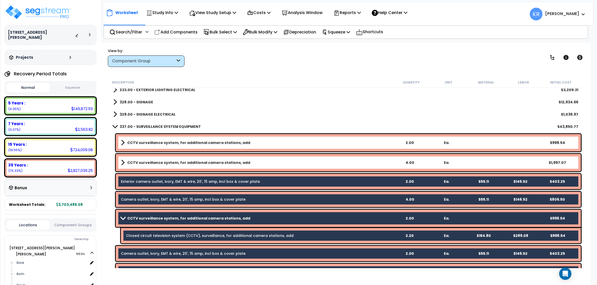
click at [260, 163] on link "CCTV surveillance system, for additional camera stations, add" at bounding box center [256, 162] width 270 height 7
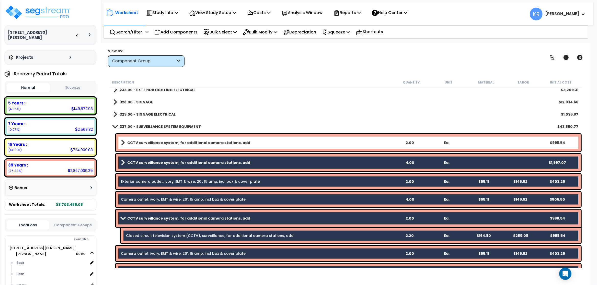
click at [256, 140] on link "CCTV surveillance system, for additional camera stations, add" at bounding box center [256, 142] width 270 height 7
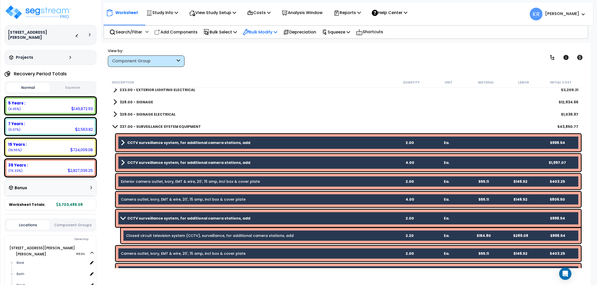
click at [270, 34] on p "Bulk Modify" at bounding box center [260, 32] width 34 height 7
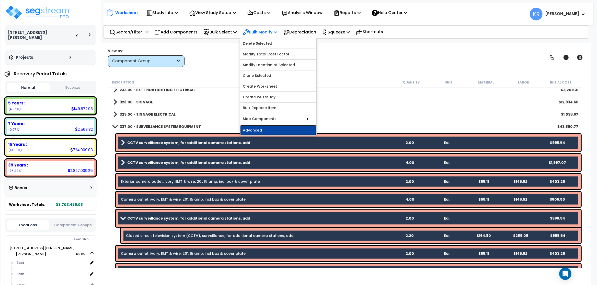
click at [264, 129] on link "Advanced" at bounding box center [278, 130] width 76 height 10
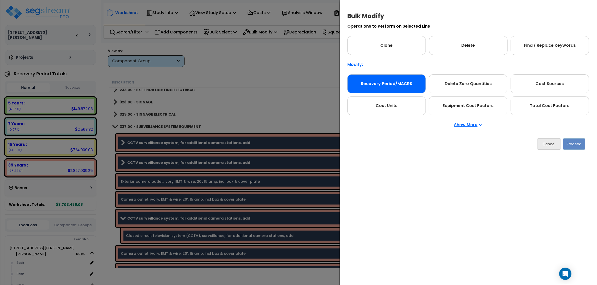
click at [401, 83] on div "Recovery Period/MACRS" at bounding box center [386, 83] width 78 height 19
click at [576, 143] on button "Proceed" at bounding box center [574, 144] width 22 height 11
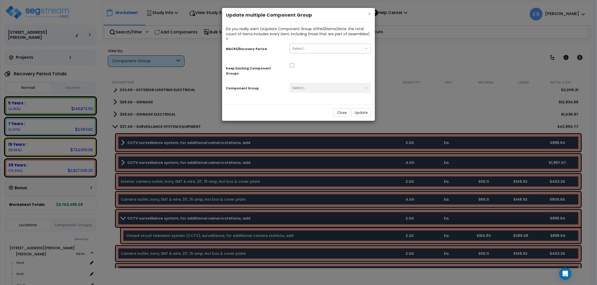
click at [321, 44] on div "Select..." at bounding box center [326, 48] width 72 height 8
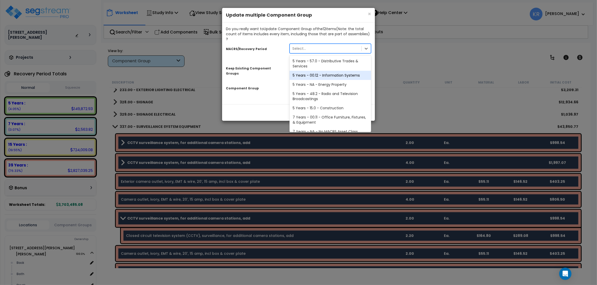
click at [325, 71] on div "5 Years - 00.12 - Information Systems" at bounding box center [331, 75] width 82 height 9
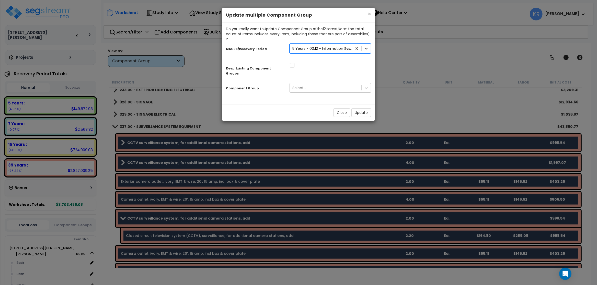
click at [317, 84] on div "Select..." at bounding box center [326, 88] width 72 height 8
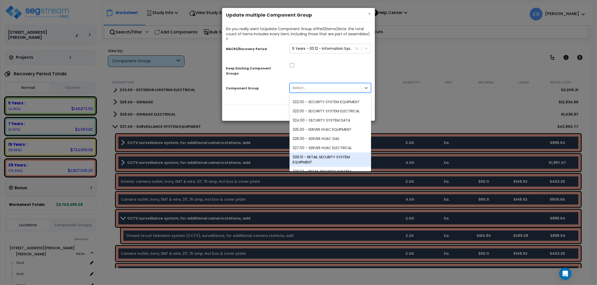
scroll to position [194, 0]
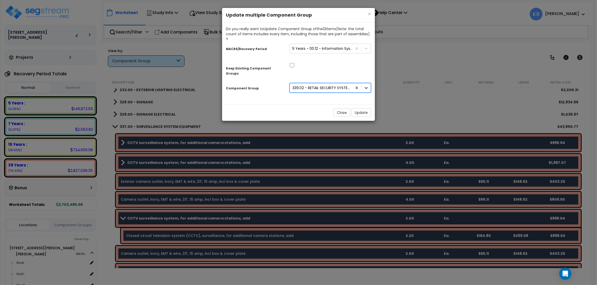
click at [367, 85] on icon at bounding box center [366, 87] width 5 height 5
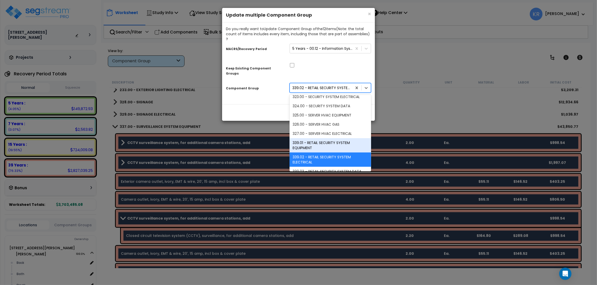
click at [343, 138] on div "339.01 - RETAIL SECURITY SYSTEM EQUIPMENT" at bounding box center [331, 145] width 82 height 14
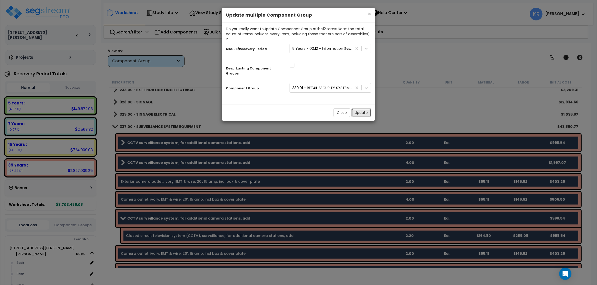
click at [362, 108] on button "Update" at bounding box center [361, 112] width 20 height 9
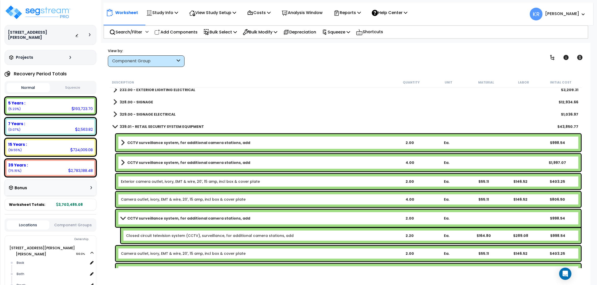
click at [117, 127] on span at bounding box center [115, 127] width 7 height 4
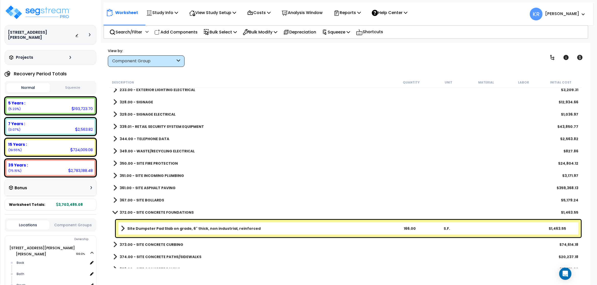
click at [123, 140] on b "344.00 - TELEPHONE DATA" at bounding box center [145, 138] width 50 height 5
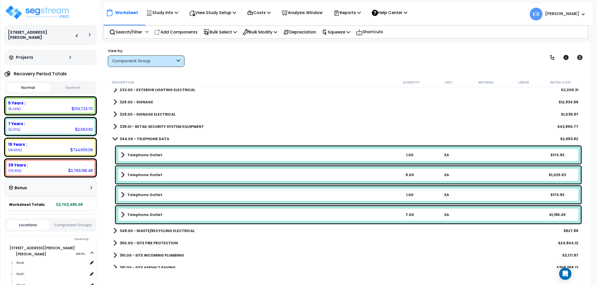
click at [123, 140] on b "344.00 - TELEPHONE DATA" at bounding box center [145, 138] width 50 height 5
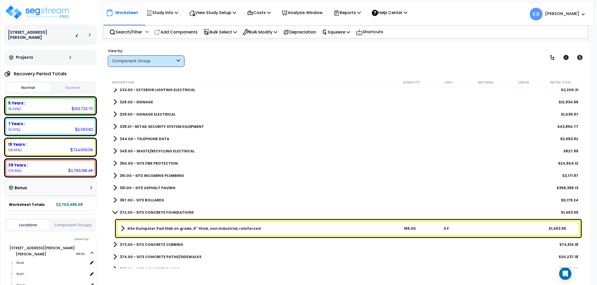
click at [129, 151] on b "349.00 - WASTE/RECYCLING ELECTRICAL" at bounding box center [157, 151] width 75 height 5
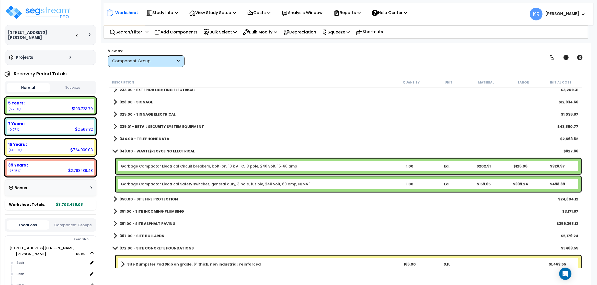
click at [129, 151] on b "349.00 - WASTE/RECYCLING ELECTRICAL" at bounding box center [157, 151] width 75 height 5
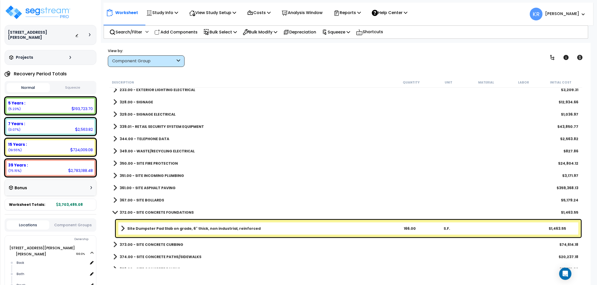
click at [131, 165] on b "350.00 - SITE FIRE PROTECTION" at bounding box center [149, 163] width 58 height 5
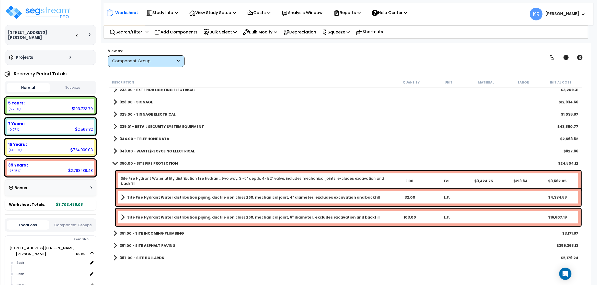
click at [131, 165] on b "350.00 - SITE FIRE PROTECTION" at bounding box center [149, 163] width 58 height 5
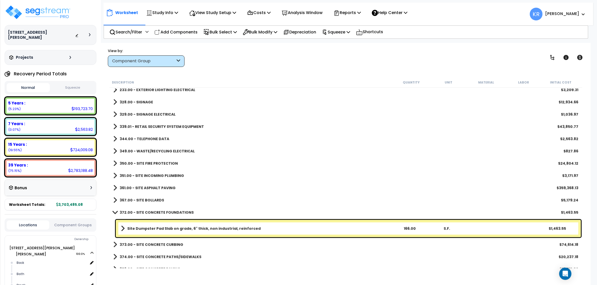
click at [138, 179] on link "351.00 - SITE INCOMING PLUMBING" at bounding box center [148, 175] width 71 height 7
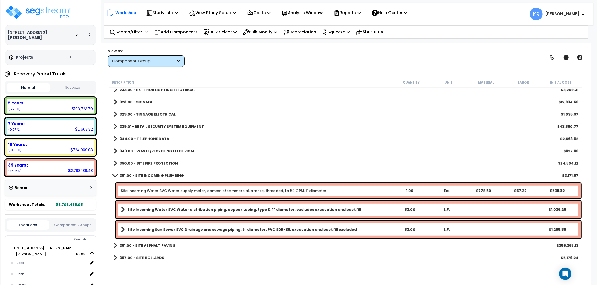
click at [138, 179] on link "351.00 - SITE INCOMING PLUMBING" at bounding box center [148, 175] width 71 height 7
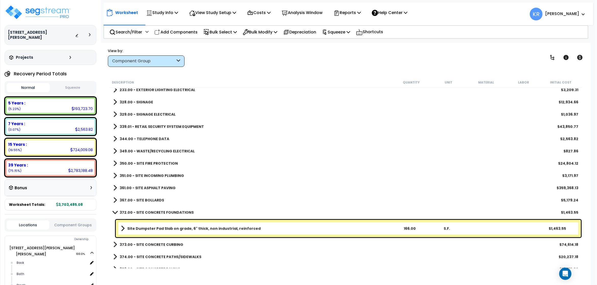
click at [139, 189] on b "361.00 - SITE ASPHALT PAVING" at bounding box center [148, 188] width 56 height 5
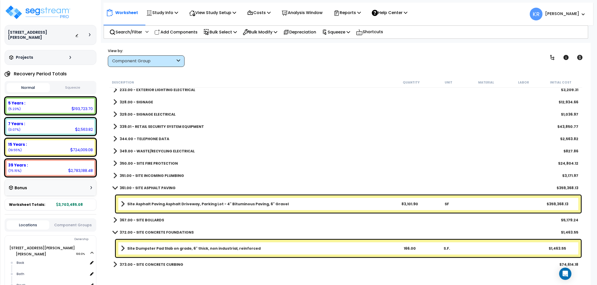
click at [139, 189] on b "361.00 - SITE ASPHALT PAVING" at bounding box center [148, 188] width 56 height 5
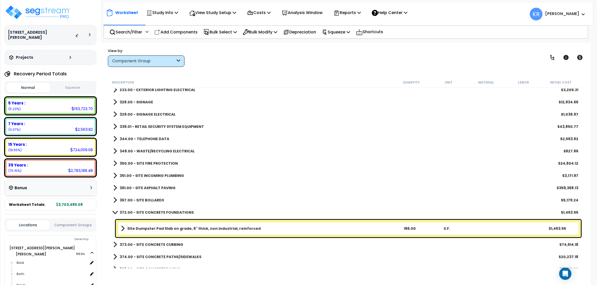
click at [139, 197] on link "367.00 - SITE BOLLARDS" at bounding box center [138, 200] width 51 height 7
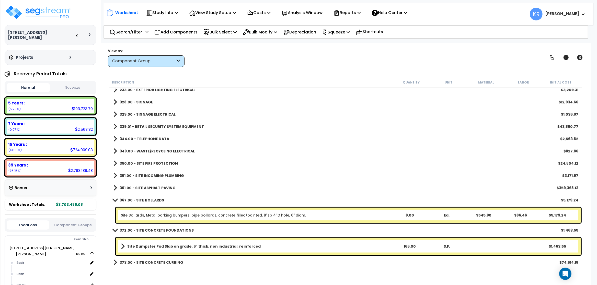
click at [139, 197] on link "367.00 - SITE BOLLARDS" at bounding box center [138, 200] width 51 height 7
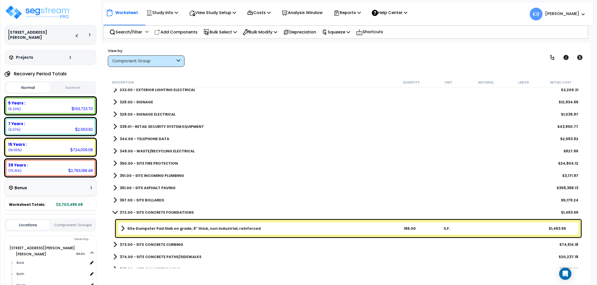
click at [142, 209] on div "372.00 - SITE CONCRETE FOUNDATIONS $1,463.55" at bounding box center [346, 212] width 470 height 12
click at [143, 211] on b "372.00 - SITE CONCRETE FOUNDATIONS" at bounding box center [157, 212] width 74 height 5
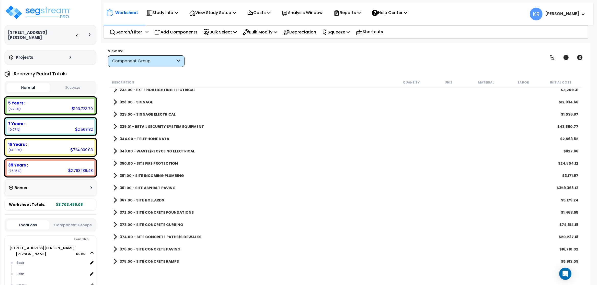
click at [144, 220] on div "373.00 - SITE CONCRETE CURBING $74,614.18" at bounding box center [346, 225] width 470 height 12
click at [144, 223] on b "373.00 - SITE CONCRETE CURBING" at bounding box center [152, 224] width 64 height 5
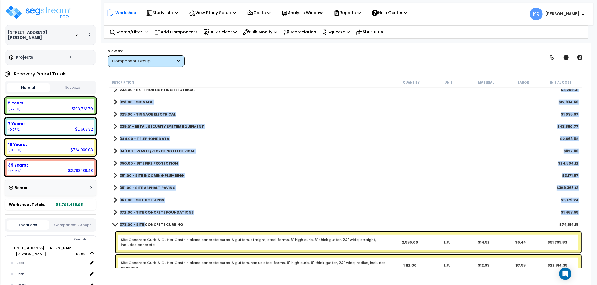
drag, startPoint x: 144, startPoint y: 223, endPoint x: 351, endPoint y: 71, distance: 256.9
click at [351, 219] on div "373.00 - SITE CONCRETE CURBING $74,614.18" at bounding box center [345, 225] width 473 height 12
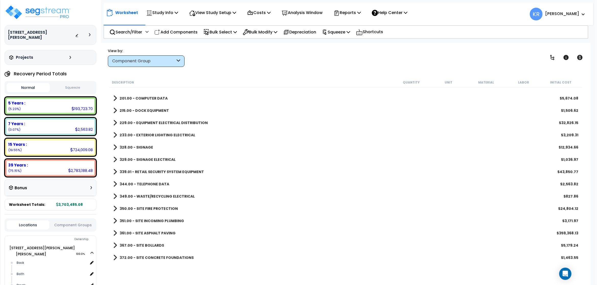
click at [369, 50] on div "View by: Component Group High to Low - Component Cost" at bounding box center [345, 57] width 479 height 19
click at [410, 163] on div "329.00 - SIGNAGE ELECTRICAL $1,036.97" at bounding box center [346, 160] width 470 height 12
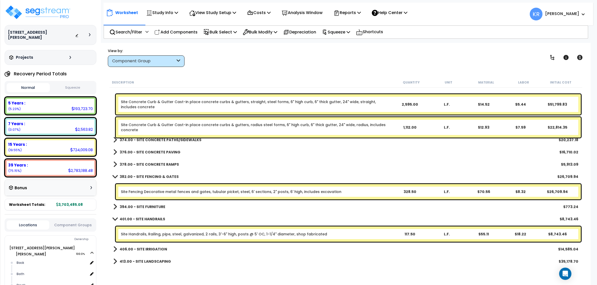
scroll to position [737, 0]
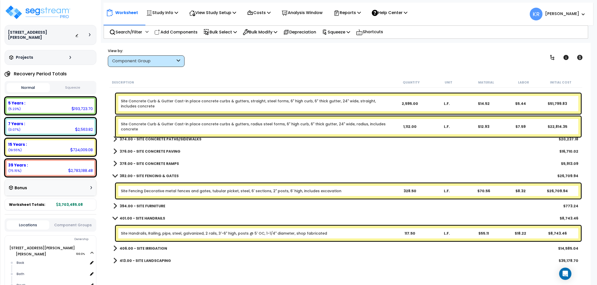
click at [155, 139] on b "374.00 - SITE CONCRETE PATHS/SIDEWALKS" at bounding box center [161, 139] width 82 height 5
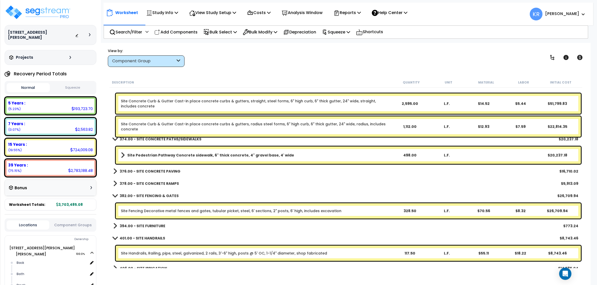
click at [155, 139] on b "374.00 - SITE CONCRETE PATHS/SIDEWALKS" at bounding box center [161, 139] width 82 height 5
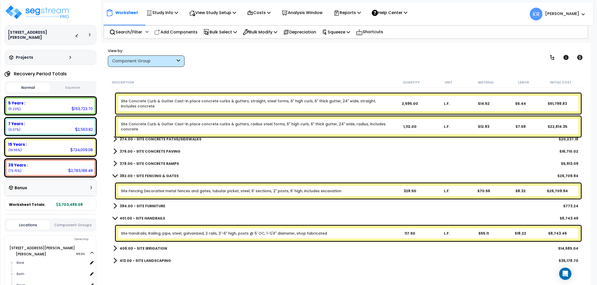
click at [156, 150] on b "376.00 - SITE CONCRETE PAVING" at bounding box center [150, 151] width 61 height 5
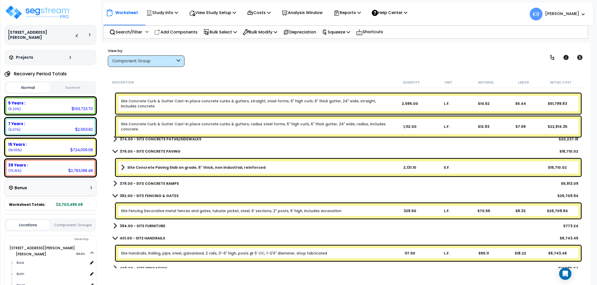
click at [156, 150] on b "376.00 - SITE CONCRETE PAVING" at bounding box center [150, 151] width 61 height 5
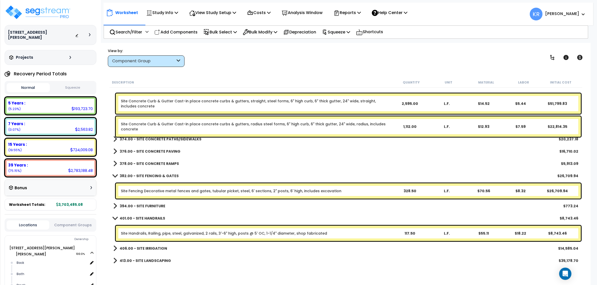
click at [155, 161] on link "378.00 - SITE CONCRETE RAMPS" at bounding box center [146, 163] width 66 height 7
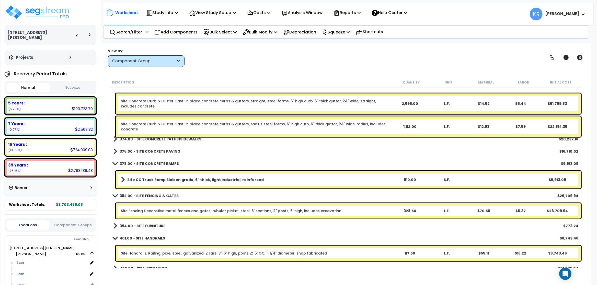
click at [155, 161] on link "378.00 - SITE CONCRETE RAMPS" at bounding box center [146, 163] width 66 height 7
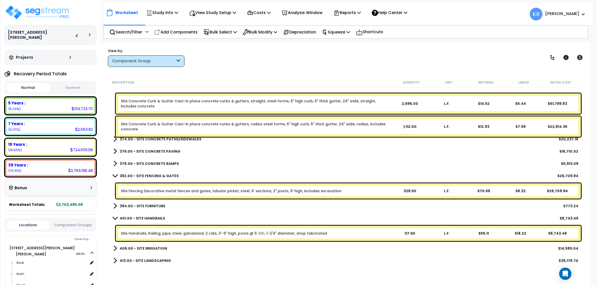
click at [154, 173] on link "382.00 - SITE FENCING & GATES" at bounding box center [145, 175] width 65 height 7
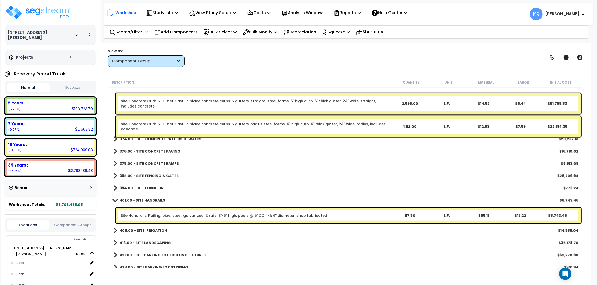
click at [151, 185] on div "394.00 - SITE FURNITURE $773.24" at bounding box center [346, 188] width 470 height 12
click at [150, 188] on b "394.00 - SITE FURNITURE" at bounding box center [143, 188] width 46 height 5
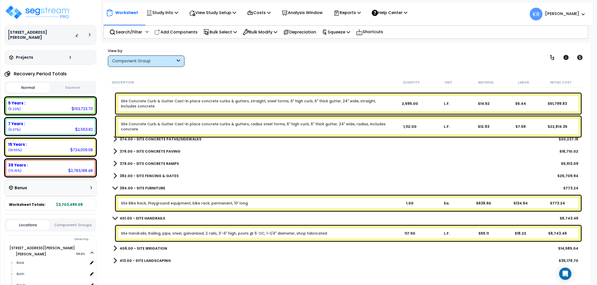
click at [150, 188] on b "394.00 - SITE FURNITURE" at bounding box center [143, 188] width 46 height 5
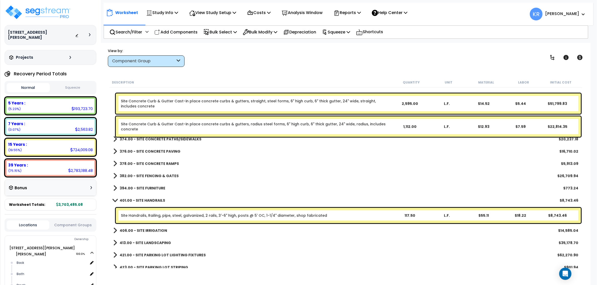
click at [135, 201] on b "401.00 - SITE HANDRAILS" at bounding box center [142, 200] width 45 height 5
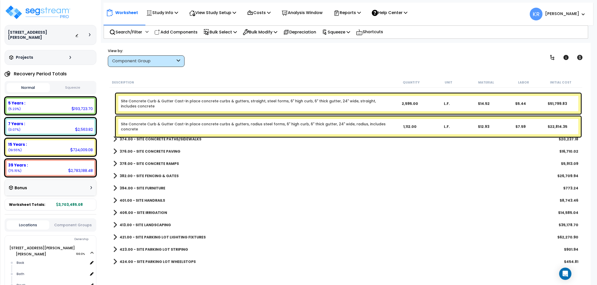
click at [142, 211] on b "406.00 - SITE IRRIGATION" at bounding box center [144, 212] width 48 height 5
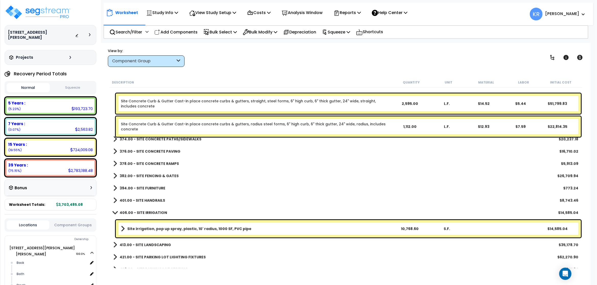
click at [142, 211] on b "406.00 - SITE IRRIGATION" at bounding box center [144, 212] width 48 height 5
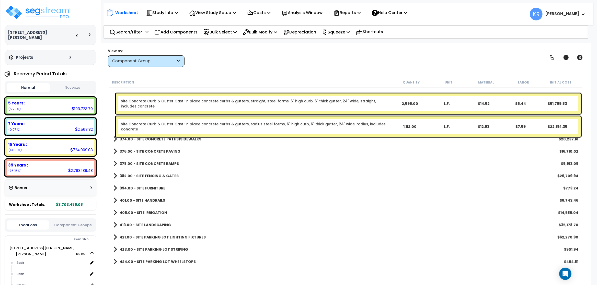
click at [142, 223] on b "413.00 - SITE LANDSCAPING" at bounding box center [145, 225] width 51 height 5
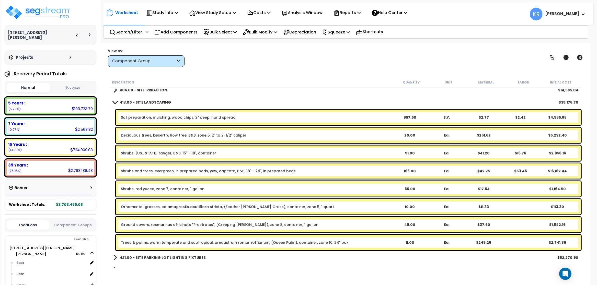
scroll to position [845, 0]
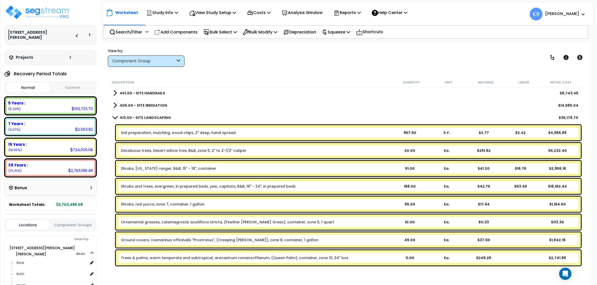
click at [117, 115] on link "413.00 - SITE LANDSCAPING" at bounding box center [142, 117] width 58 height 7
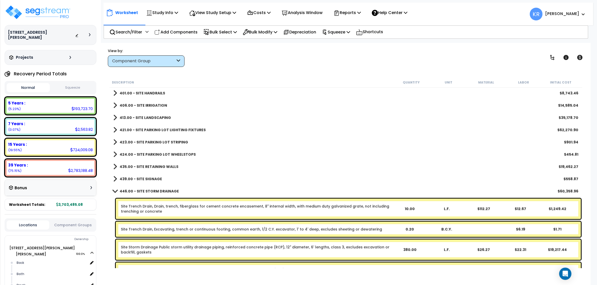
click at [123, 132] on b "421.00 - SITE PARKING LOT LIGHTING FIXTURES" at bounding box center [163, 130] width 86 height 5
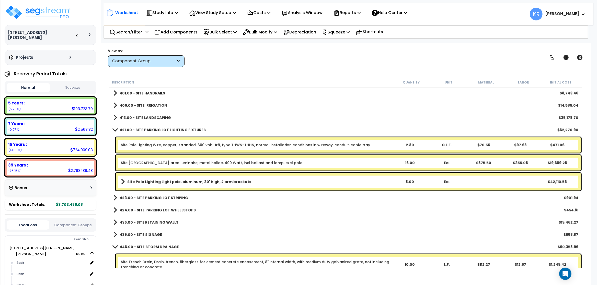
click at [123, 132] on b "421.00 - SITE PARKING LOT LIGHTING FIXTURES" at bounding box center [163, 130] width 86 height 5
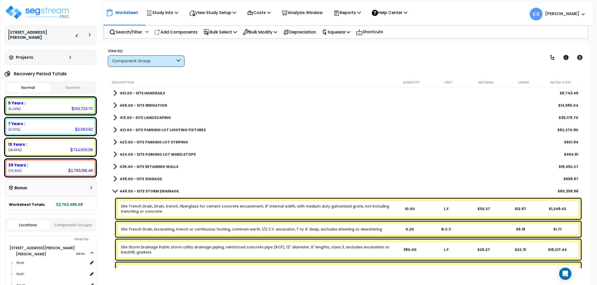
click at [136, 164] on link "435.00 - SITE RETAINING WALLS" at bounding box center [145, 166] width 65 height 7
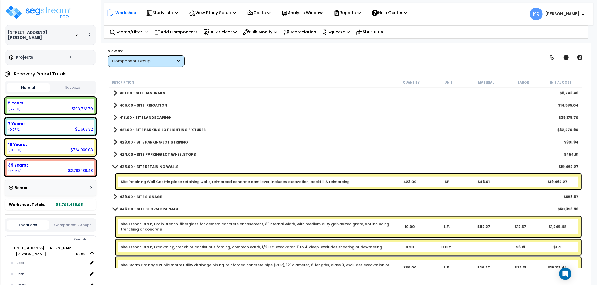
click at [136, 164] on link "435.00 - SITE RETAINING WALLS" at bounding box center [145, 166] width 65 height 7
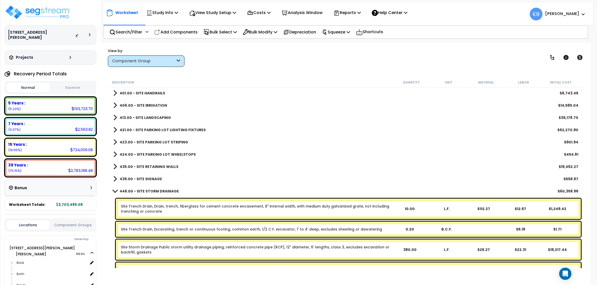
click at [138, 178] on b "439.00 - SITE SIGNAGE" at bounding box center [141, 179] width 42 height 5
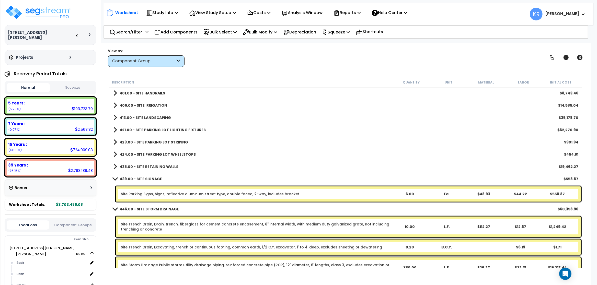
click at [149, 197] on div "Site Parking Signs, Signs, reflective aluminum street type, double faced, 2-way…" at bounding box center [348, 194] width 465 height 15
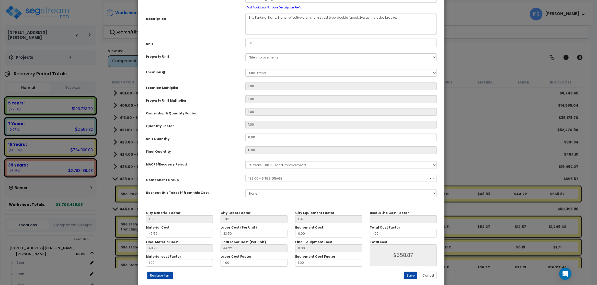
select select "57224"
click at [245, 161] on select "Select MACRS/Recovery Period 5 Years - 57.0 - Distributive Trades & Services 5 …" at bounding box center [340, 165] width 191 height 8
select select "3667"
click option "5 Years - 57.0 - Distributive Trades & Services" at bounding box center [0, 0] width 0 height 0
click at [283, 179] on span "Select Component Group" at bounding box center [268, 178] width 40 height 4
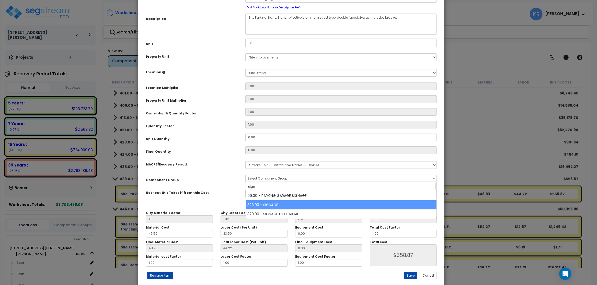
type input "sign"
select select "57119"
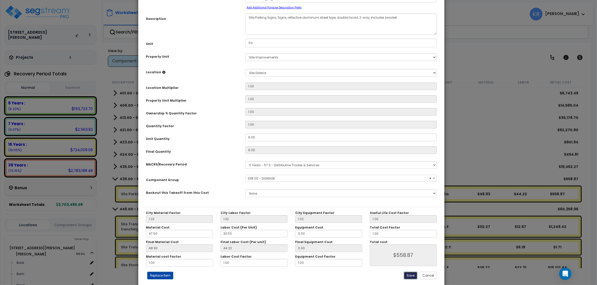
click at [409, 276] on button "Save" at bounding box center [411, 276] width 14 height 8
type input "558.87"
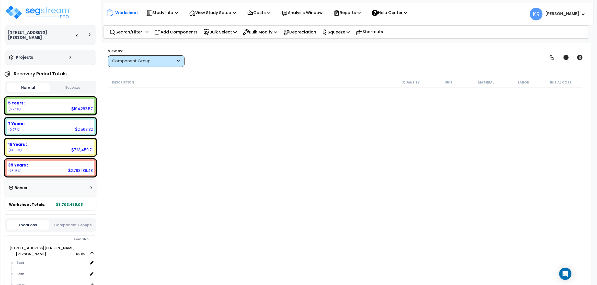
scroll to position [845, 0]
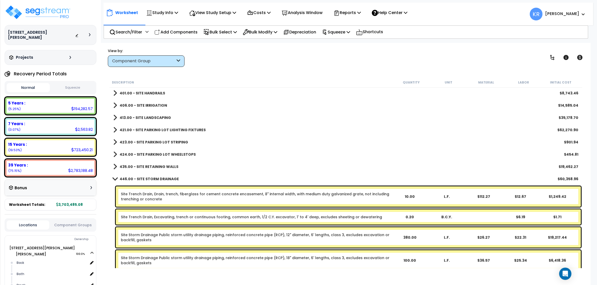
click at [139, 180] on b "446.00 - SITE STORM DRAINAGE" at bounding box center [149, 179] width 59 height 5
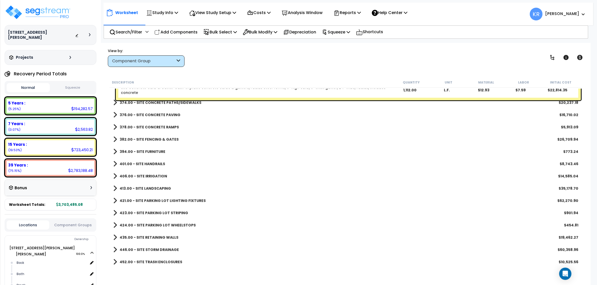
scroll to position [774, 0]
click at [159, 263] on b "452.00 - SITE TRASH ENCLOSURES" at bounding box center [151, 262] width 63 height 5
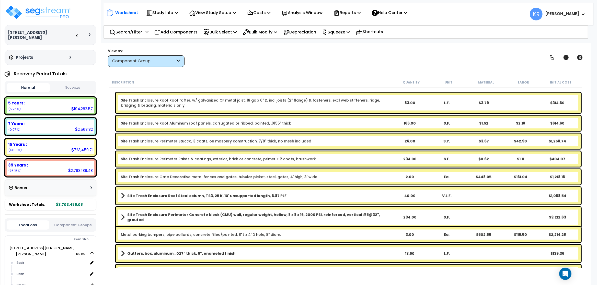
scroll to position [935, 0]
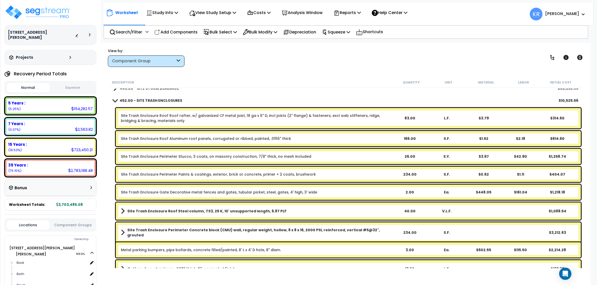
click at [154, 105] on div "452.00 - SITE TRASH ENCLOSURES $10,525.56" at bounding box center [346, 101] width 470 height 12
click at [115, 100] on span at bounding box center [115, 101] width 7 height 4
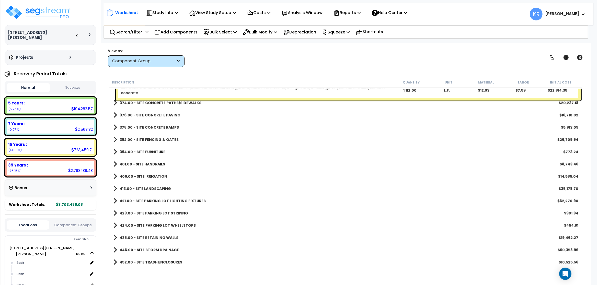
click at [214, 189] on div "413.00 - SITE LANDSCAPING $35,178.70" at bounding box center [346, 189] width 470 height 12
click at [233, 198] on div "421.00 - SITE PARKING LOT LIGHTING FIXTURES $62,270.90" at bounding box center [346, 201] width 470 height 12
